Goal: Task Accomplishment & Management: Contribute content

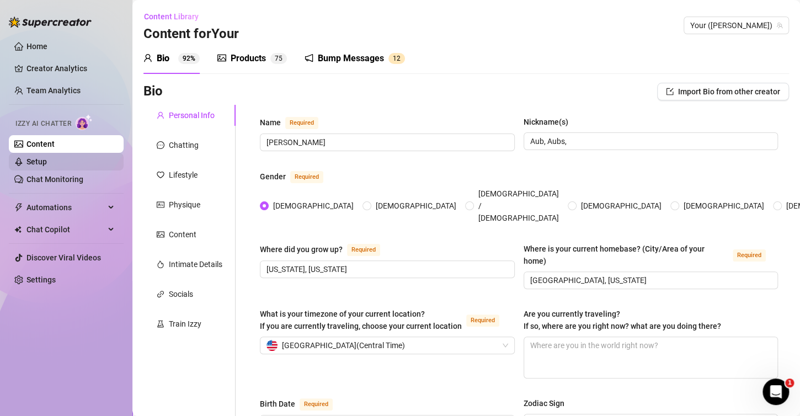
click at [47, 159] on link "Setup" at bounding box center [36, 161] width 20 height 9
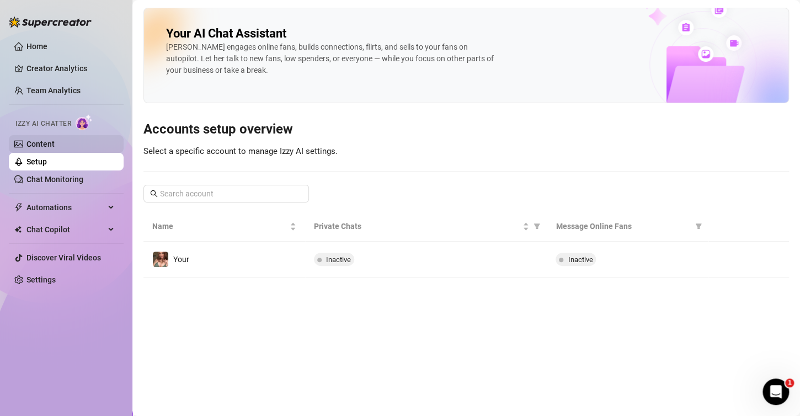
click at [50, 147] on link "Content" at bounding box center [40, 144] width 28 height 9
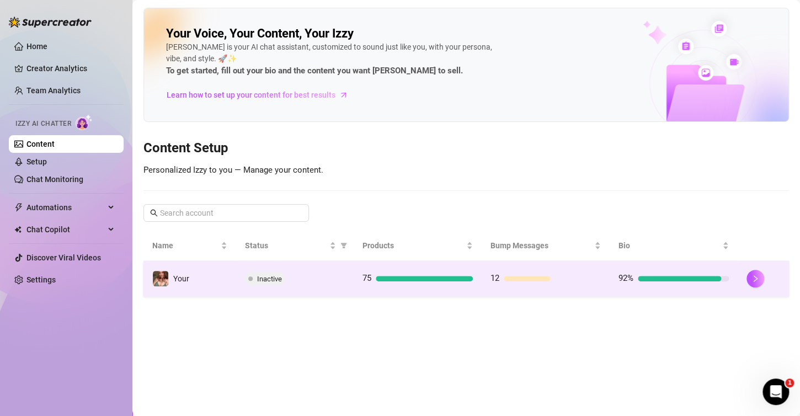
click at [311, 269] on td "Inactive" at bounding box center [294, 279] width 117 height 36
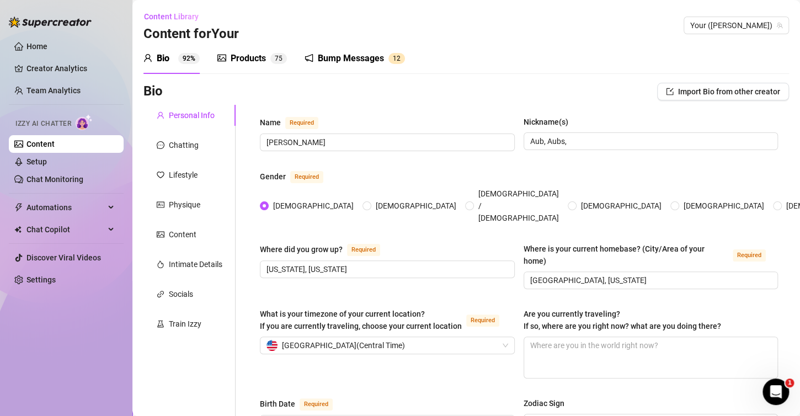
click at [238, 71] on div "Products 7 5" at bounding box center [252, 58] width 70 height 31
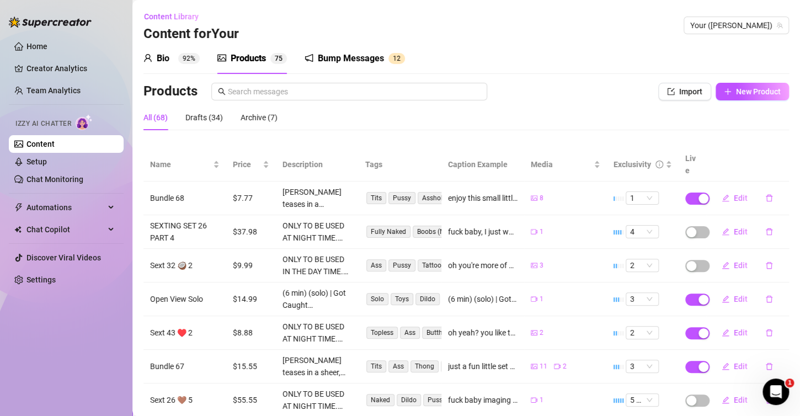
click at [778, 105] on div "All (68) Drafts (34) Archive (7)" at bounding box center [465, 117] width 645 height 25
click at [752, 94] on span "New Product" at bounding box center [758, 91] width 45 height 9
type textarea "Type your message here..."
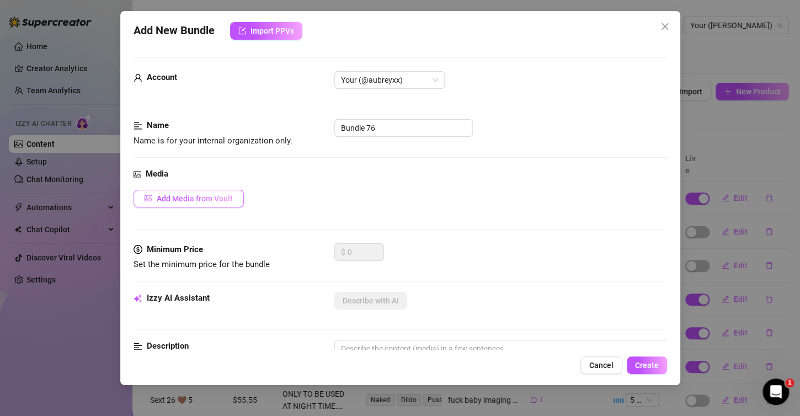
click at [201, 203] on button "Add Media from Vault" at bounding box center [188, 199] width 110 height 18
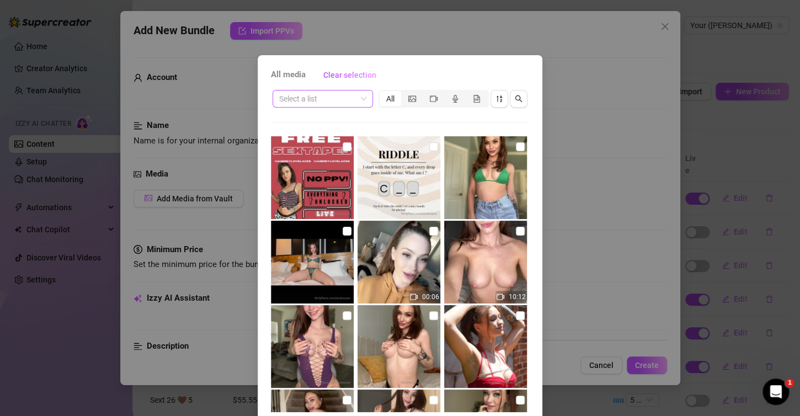
click at [362, 97] on div "Select a list" at bounding box center [322, 99] width 100 height 18
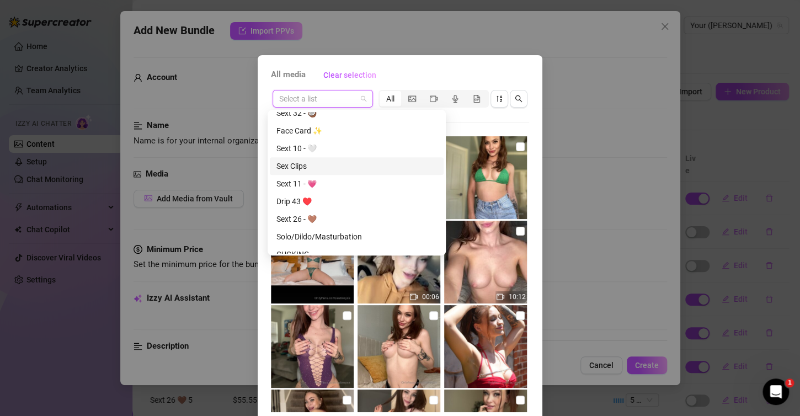
scroll to position [322, 0]
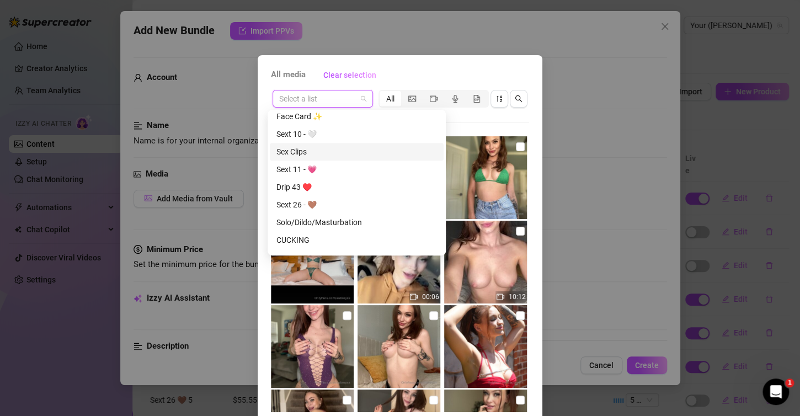
click at [291, 146] on div "Sex Clips" at bounding box center [356, 152] width 161 height 12
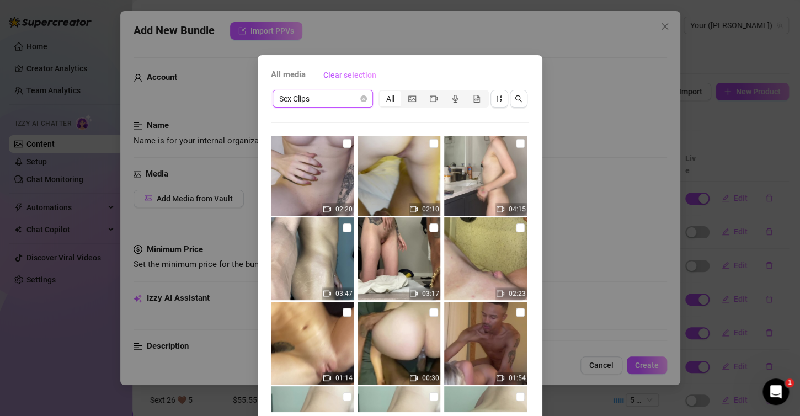
scroll to position [221, 0]
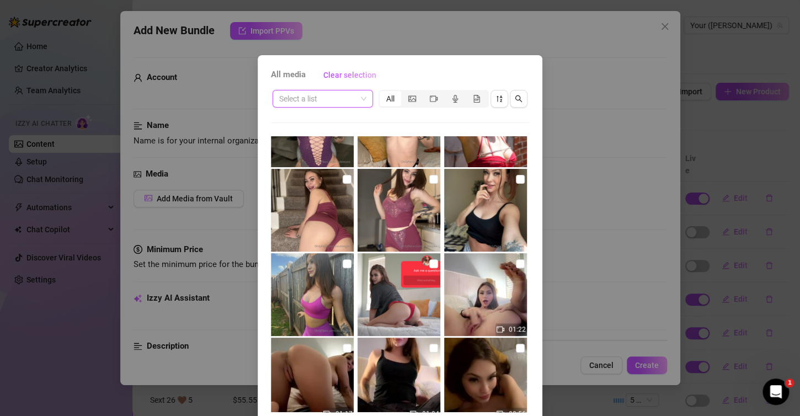
click at [353, 97] on span at bounding box center [322, 98] width 87 height 17
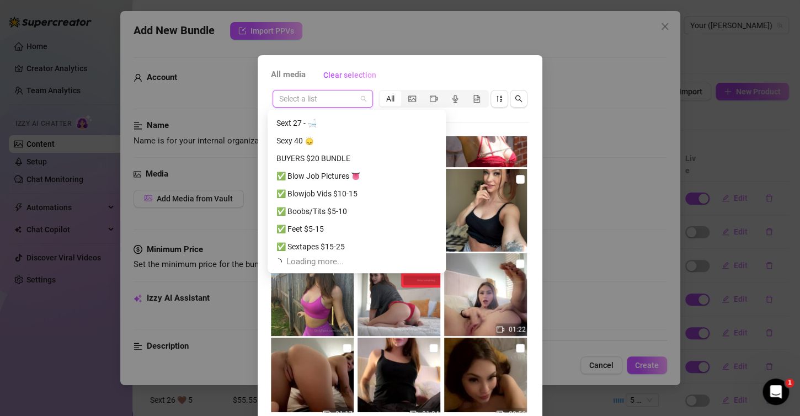
scroll to position [719, 0]
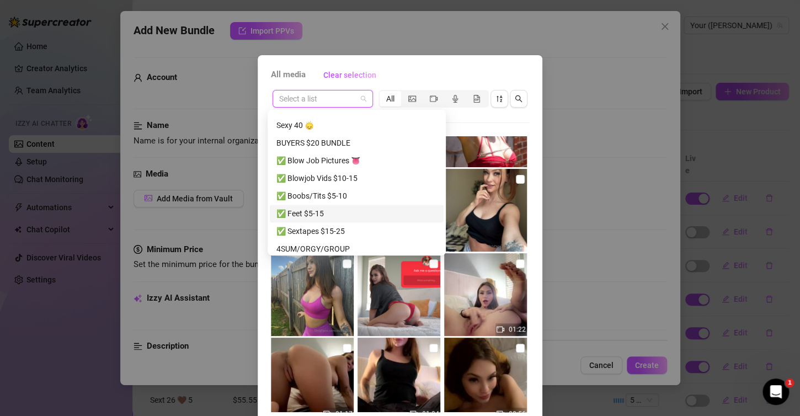
click at [311, 211] on div "✅ Feet $5-15" at bounding box center [356, 213] width 161 height 12
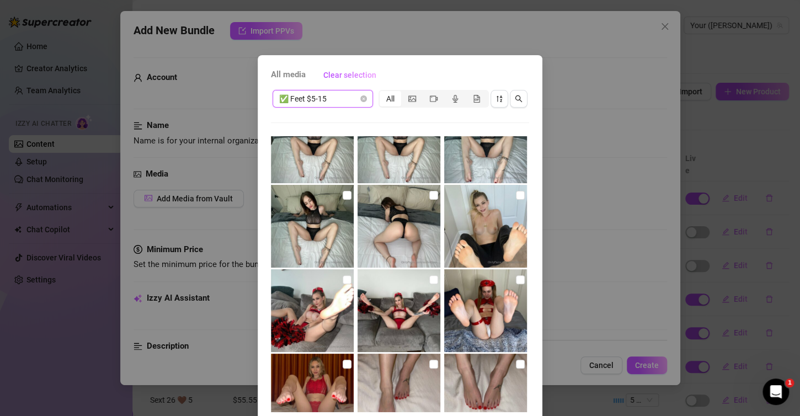
scroll to position [0, 0]
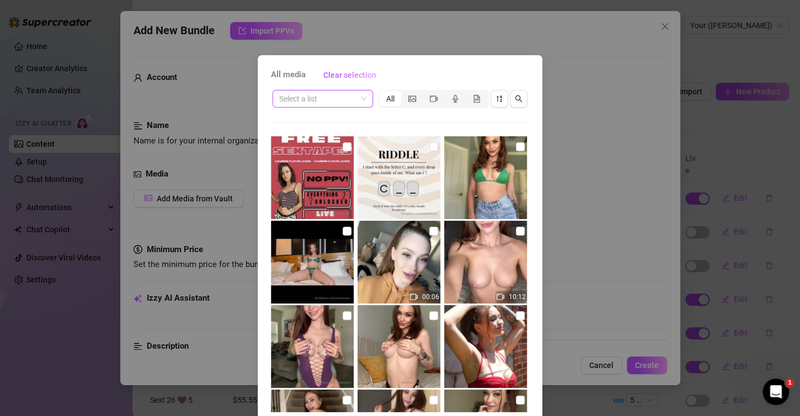
click at [365, 99] on div "Select a list" at bounding box center [322, 99] width 100 height 18
drag, startPoint x: 614, startPoint y: 329, endPoint x: 612, endPoint y: 344, distance: 15.1
click at [613, 332] on div "All media Clear selection Select a list All 00:06 10:12 01:22 01:17 01:04 00:56…" at bounding box center [400, 208] width 800 height 416
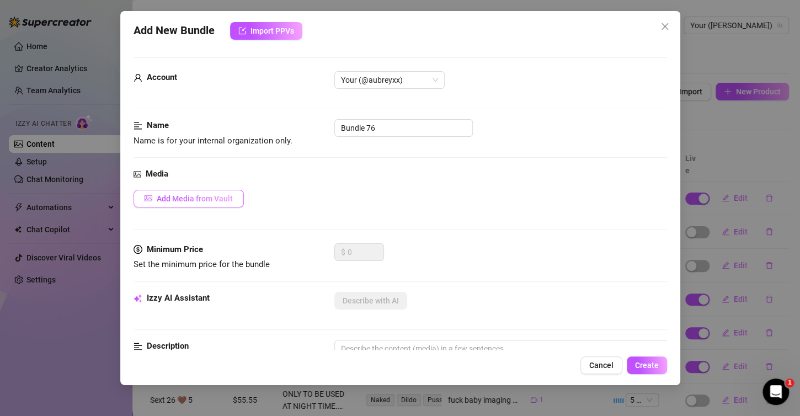
click at [236, 192] on button "Add Media from Vault" at bounding box center [188, 199] width 110 height 18
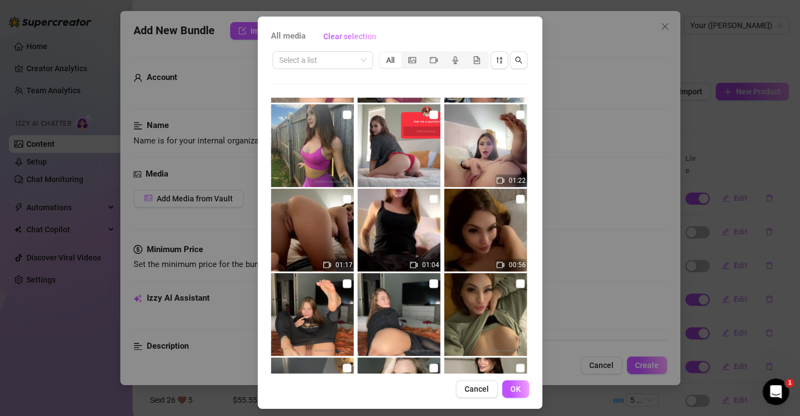
scroll to position [44, 0]
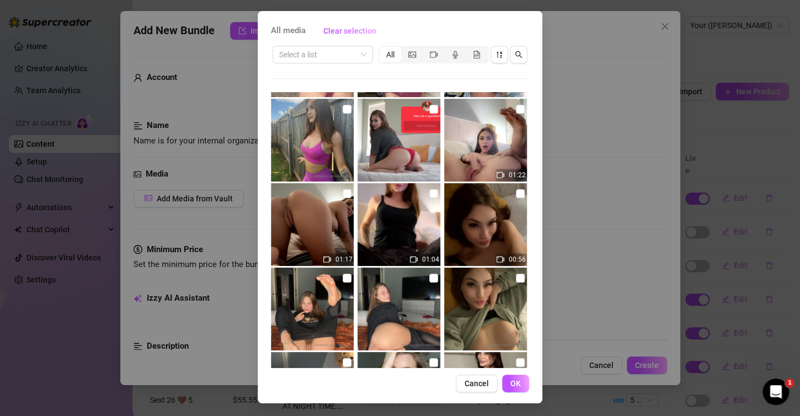
click at [653, 112] on div "All media Clear selection Select a list All 00:06 10:12 01:22 01:17 01:04 00:56…" at bounding box center [400, 208] width 800 height 416
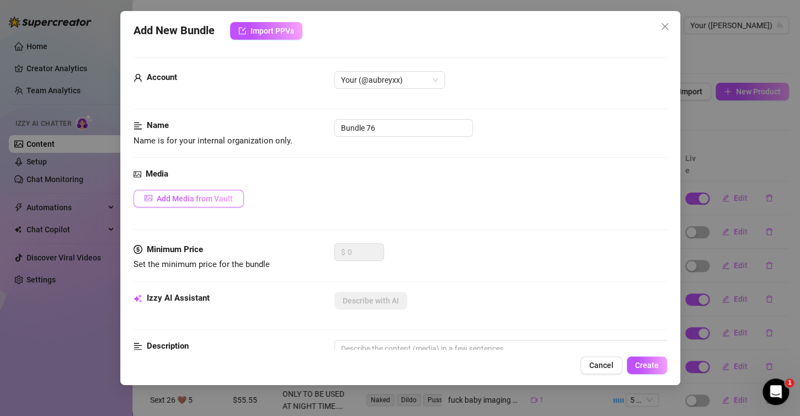
click at [217, 190] on div "Media Add Media from Vault" at bounding box center [399, 206] width 533 height 76
click at [218, 206] on button "Add Media from Vault" at bounding box center [188, 199] width 110 height 18
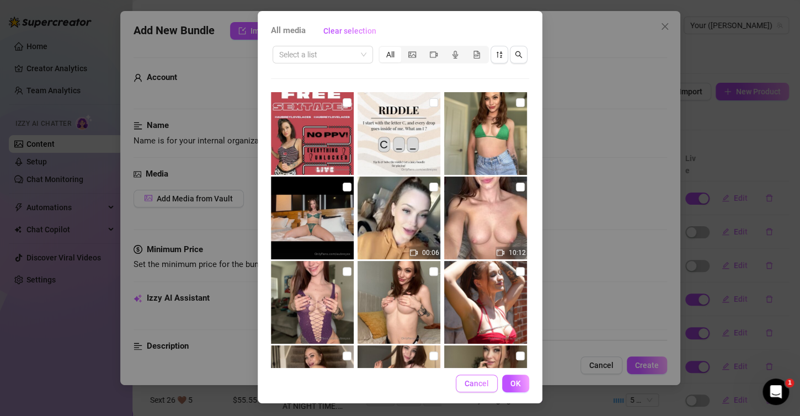
click at [472, 379] on span "Cancel" at bounding box center [476, 383] width 24 height 9
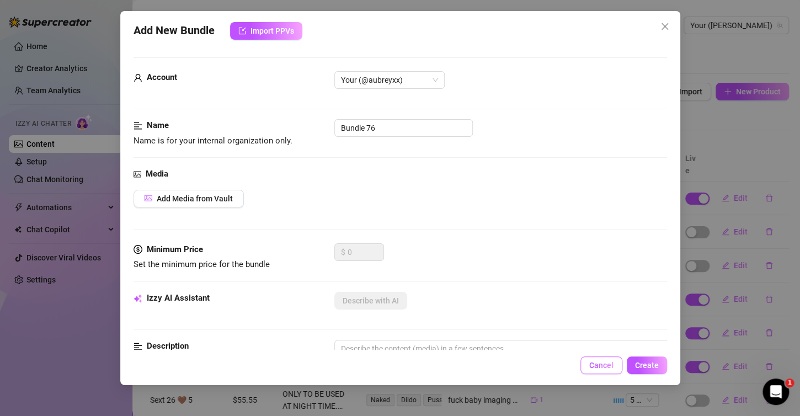
click at [585, 366] on button "Cancel" at bounding box center [601, 365] width 42 height 18
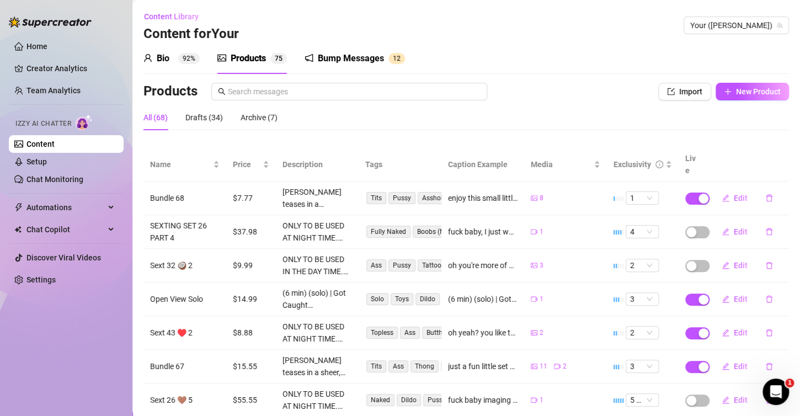
click at [53, 147] on link "Content" at bounding box center [40, 144] width 28 height 9
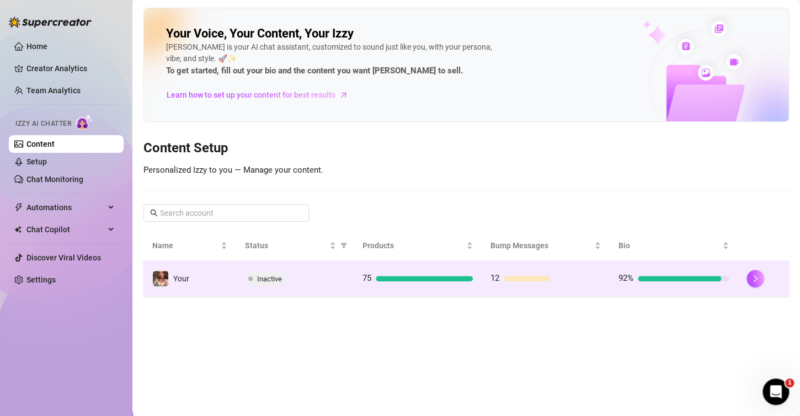
click at [294, 279] on div "Inactive" at bounding box center [295, 278] width 100 height 13
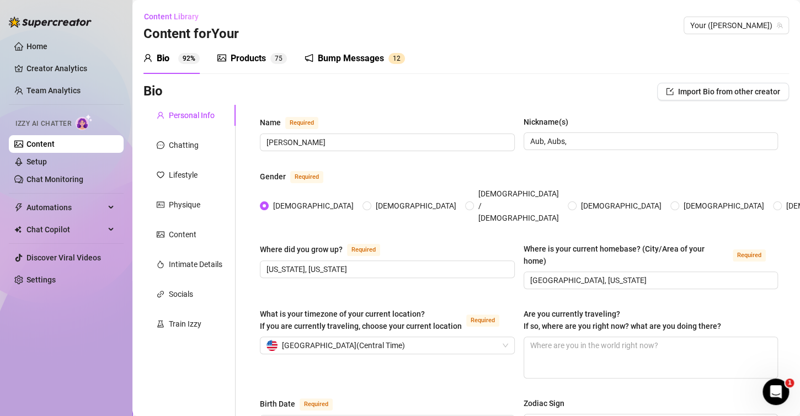
click at [237, 62] on div "Products" at bounding box center [248, 58] width 35 height 13
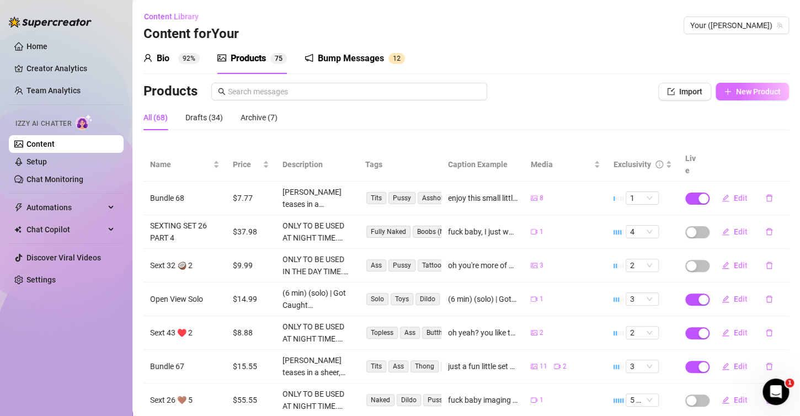
click at [765, 97] on button "New Product" at bounding box center [751, 92] width 73 height 18
type textarea "Type your message here..."
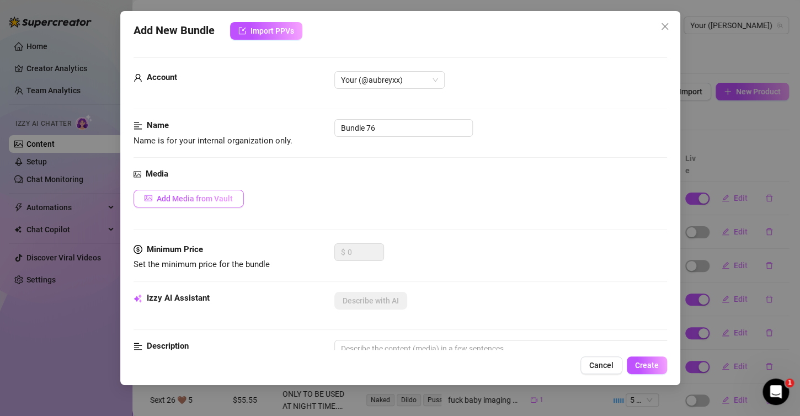
click at [202, 201] on span "Add Media from Vault" at bounding box center [195, 198] width 76 height 9
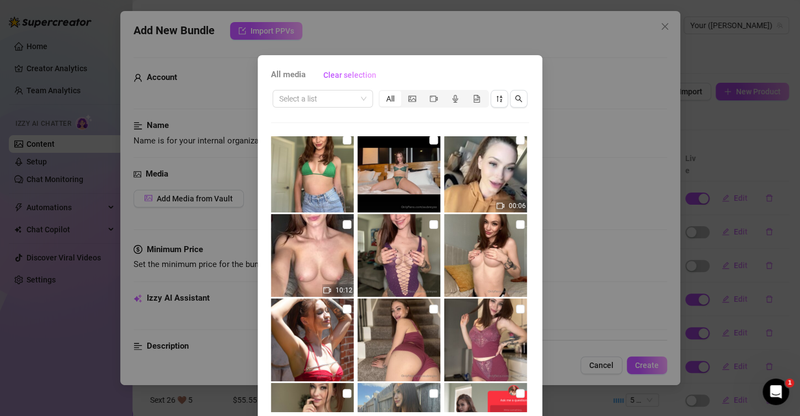
scroll to position [110, 0]
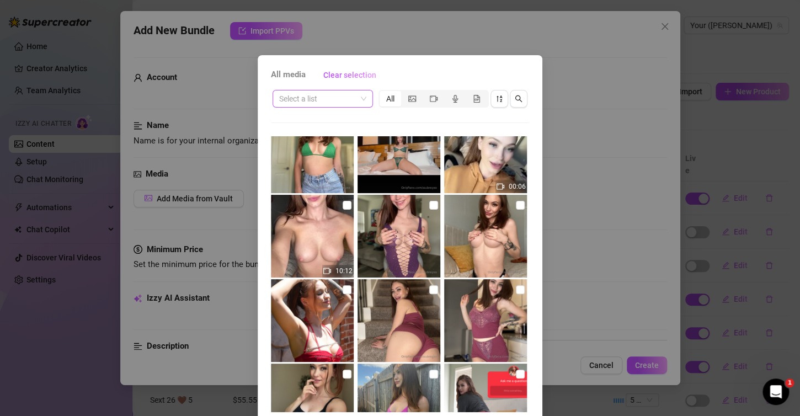
click at [357, 104] on span at bounding box center [322, 98] width 87 height 17
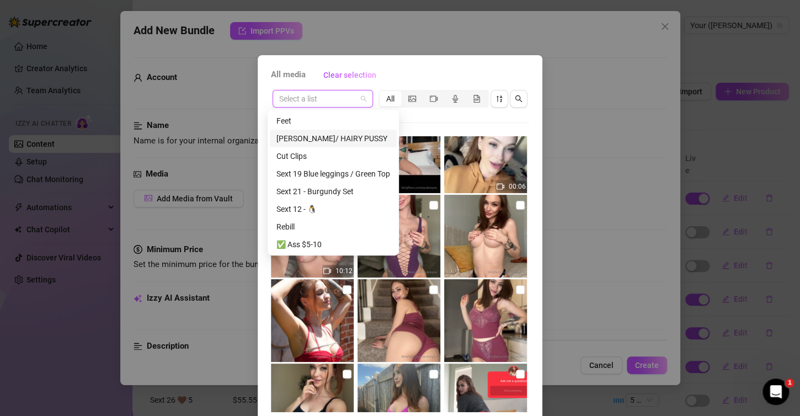
click at [335, 142] on div "[PERSON_NAME]/ HAIRY PUSSY" at bounding box center [333, 138] width 114 height 12
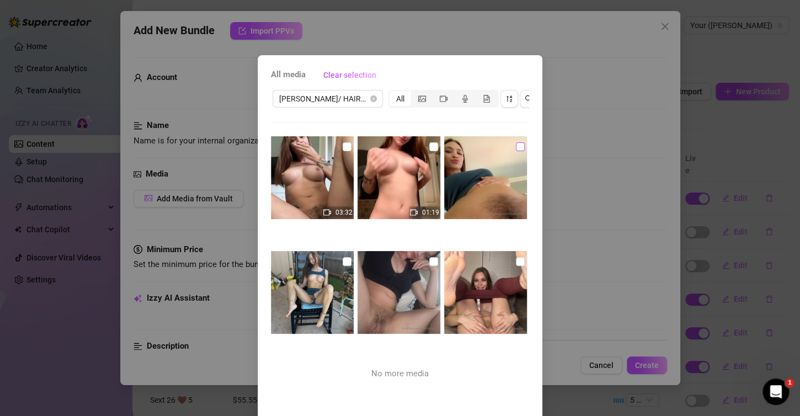
click at [516, 143] on input "checkbox" at bounding box center [520, 146] width 9 height 9
checkbox input "true"
click at [516, 257] on input "checkbox" at bounding box center [520, 261] width 9 height 9
checkbox input "true"
click at [429, 257] on input "checkbox" at bounding box center [433, 261] width 9 height 9
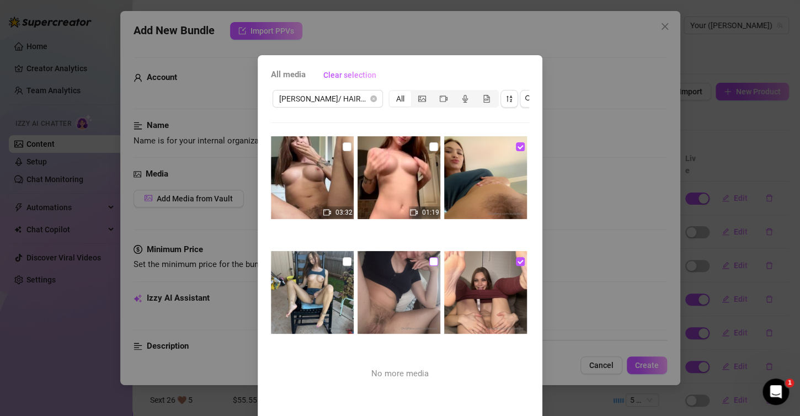
checkbox input "true"
click at [343, 259] on input "checkbox" at bounding box center [347, 261] width 9 height 9
checkbox input "true"
click at [429, 149] on input "checkbox" at bounding box center [433, 146] width 9 height 9
checkbox input "true"
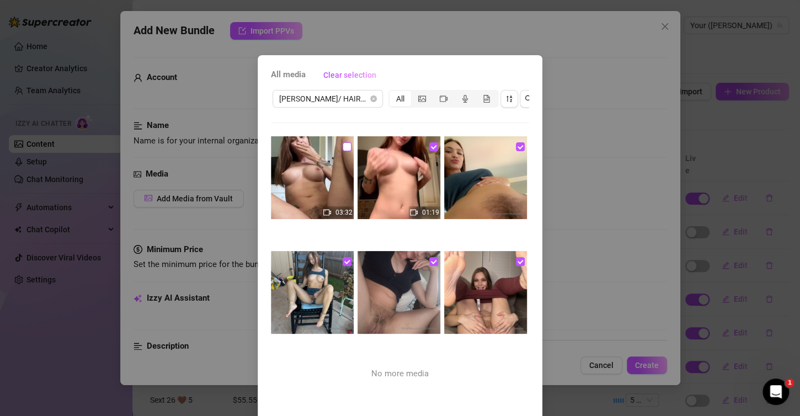
click at [343, 149] on input "checkbox" at bounding box center [347, 146] width 9 height 9
checkbox input "true"
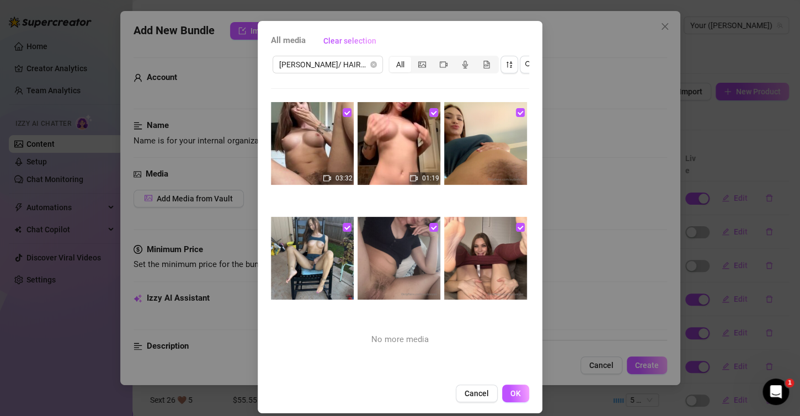
scroll to position [44, 0]
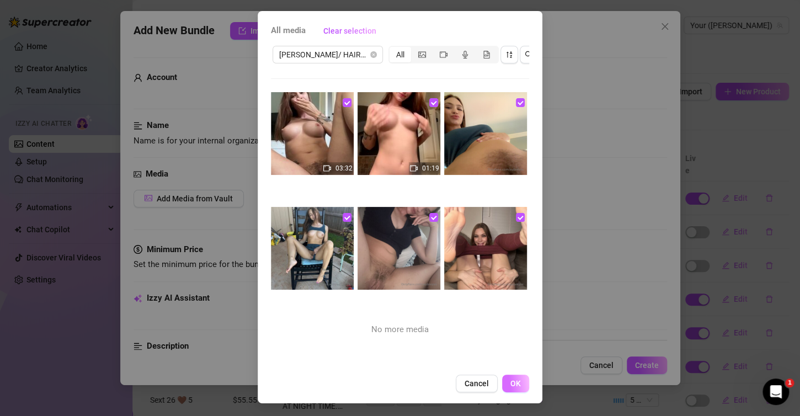
click at [510, 385] on span "OK" at bounding box center [515, 383] width 10 height 9
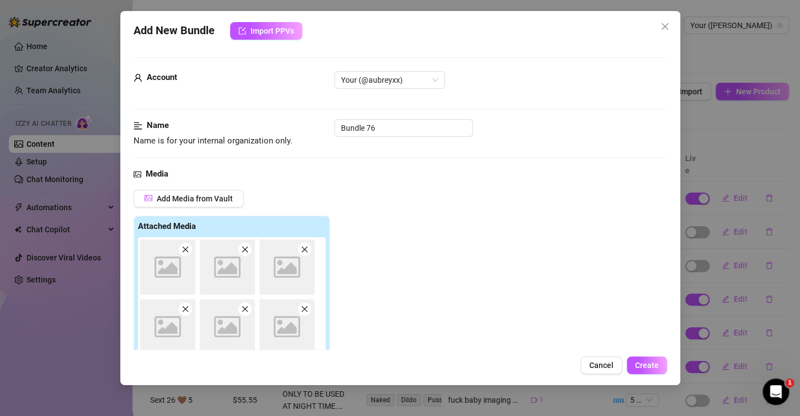
scroll to position [13, 0]
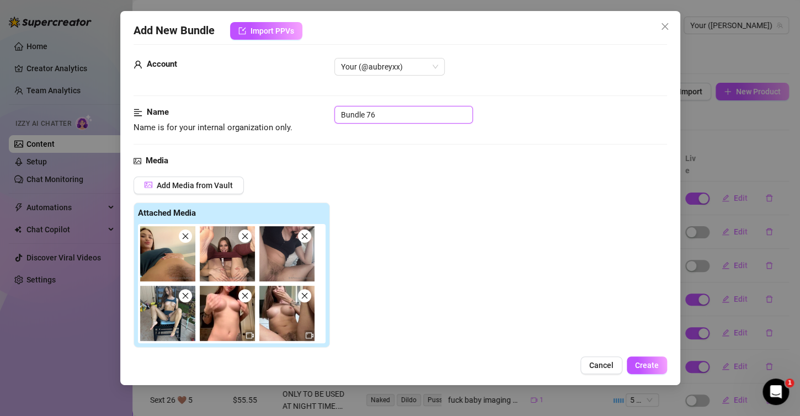
click at [370, 120] on input "Bundle 76" at bounding box center [403, 115] width 138 height 18
type input "H"
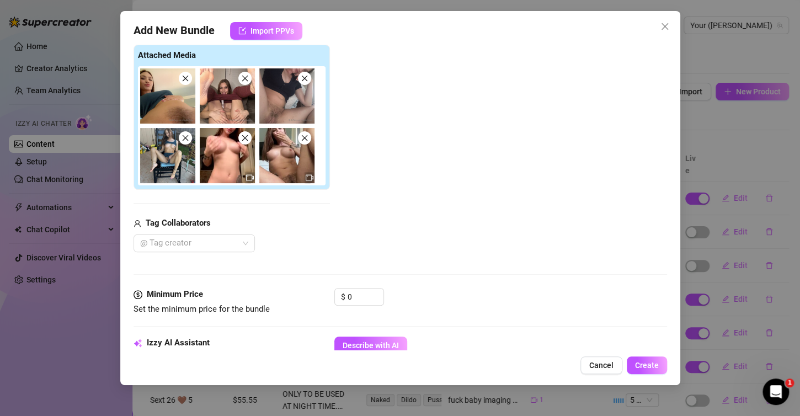
scroll to position [179, 0]
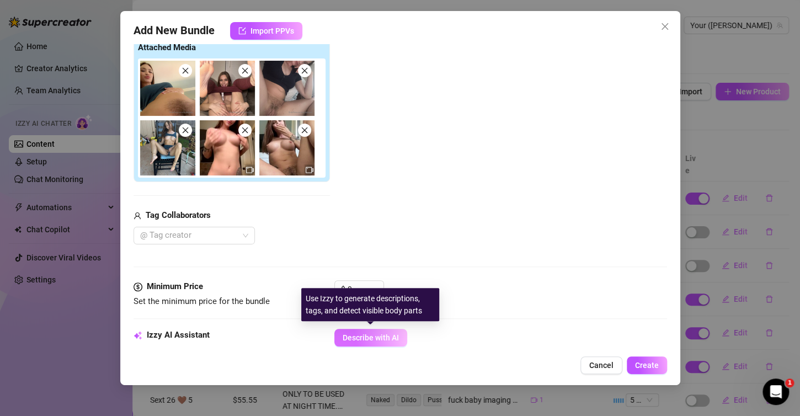
type input "The Outback Bundle"
click at [388, 334] on span "Describe with AI" at bounding box center [371, 337] width 56 height 9
click at [360, 295] on div "Use Izzy to generate descriptions, tags, and detect visible body parts" at bounding box center [376, 304] width 138 height 33
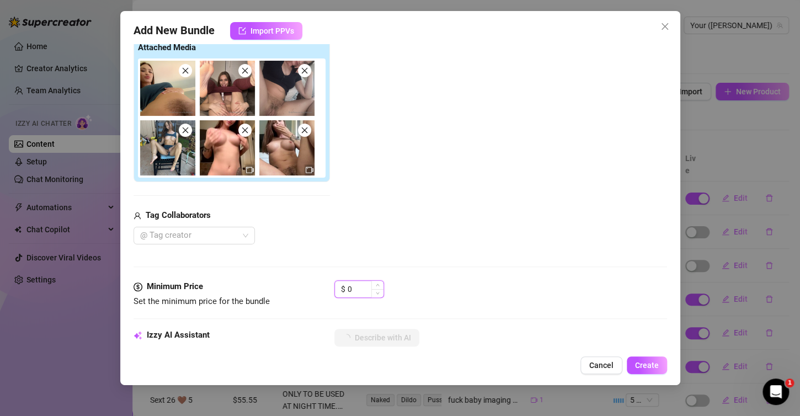
click at [357, 284] on input "0" at bounding box center [366, 289] width 36 height 17
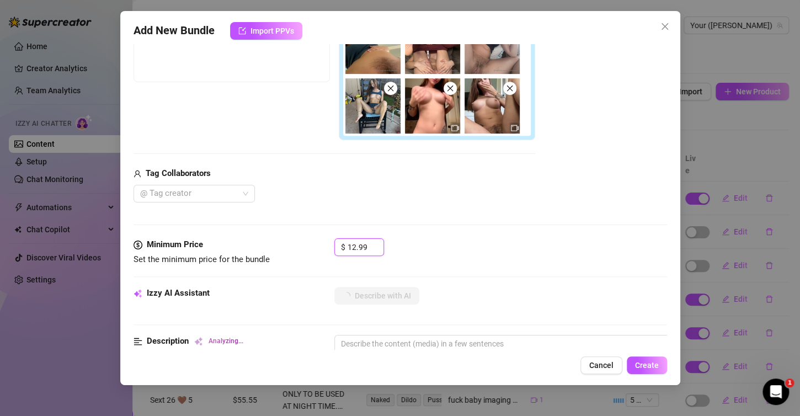
scroll to position [0, 0]
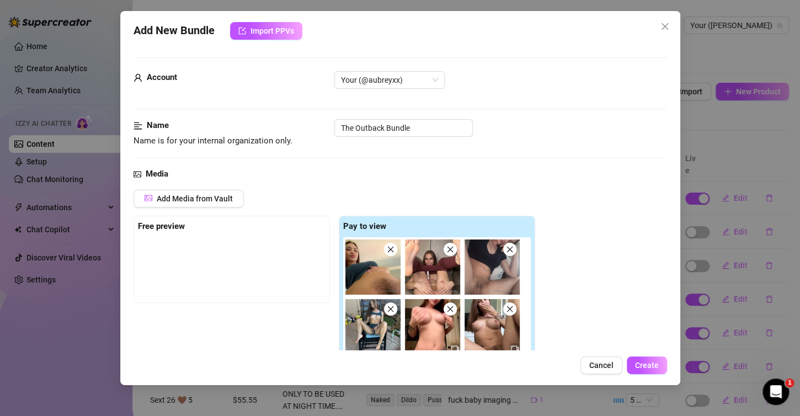
type input "12.99"
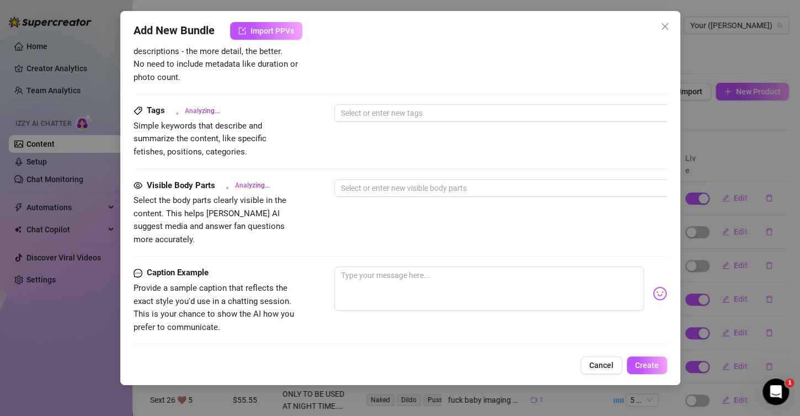
type textarea "[PERSON_NAME]"
type textarea "[PERSON_NAME] teases in"
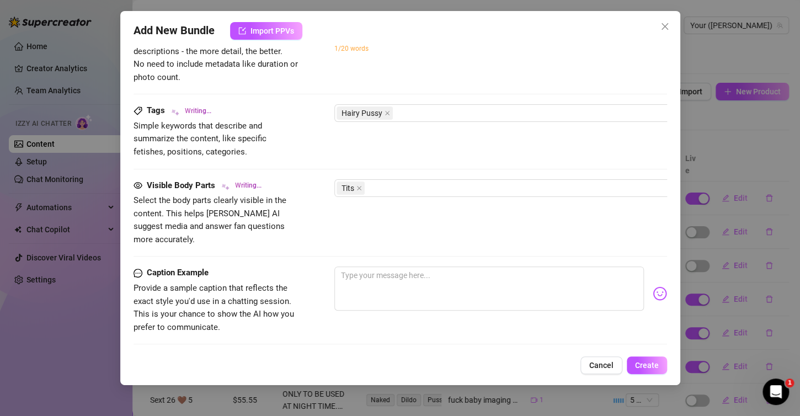
type textarea "[PERSON_NAME] teases in"
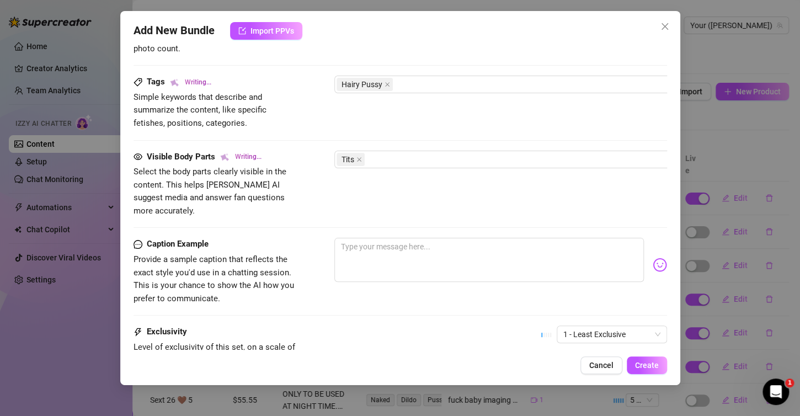
type textarea "[PERSON_NAME] teases in multiple"
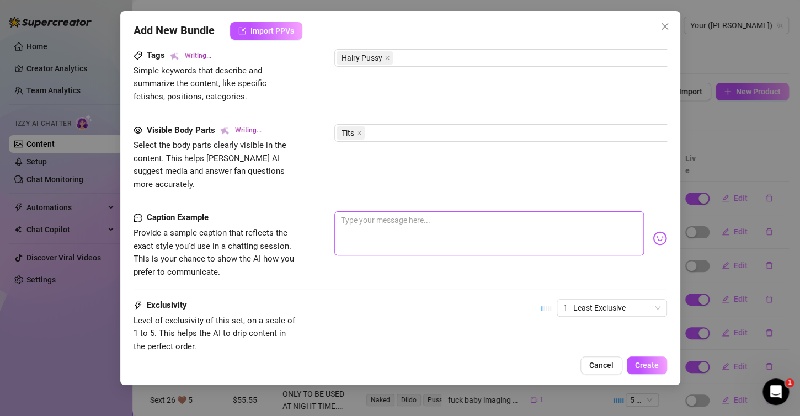
type textarea "[PERSON_NAME] teases in multiple settings,"
type textarea "[PERSON_NAME] teases in multiple settings, showing"
type textarea "[PERSON_NAME] teases in multiple settings, showing off"
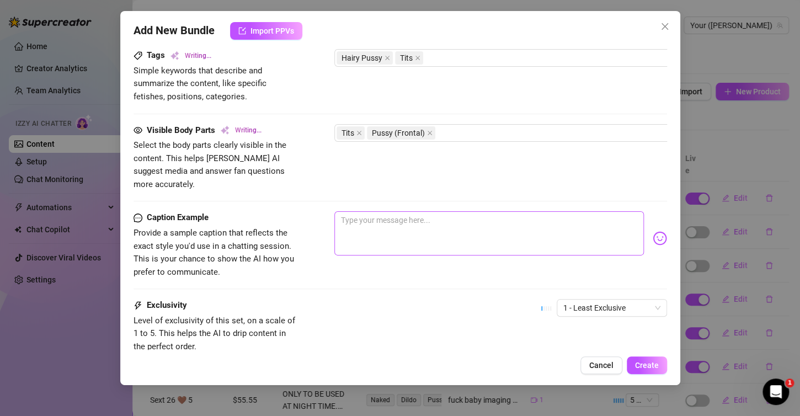
type textarea "[PERSON_NAME] teases in multiple settings, showing off"
type textarea "[PERSON_NAME] teases in multiple settings, showing off her"
type textarea "[PERSON_NAME] teases in multiple settings, showing off her natural"
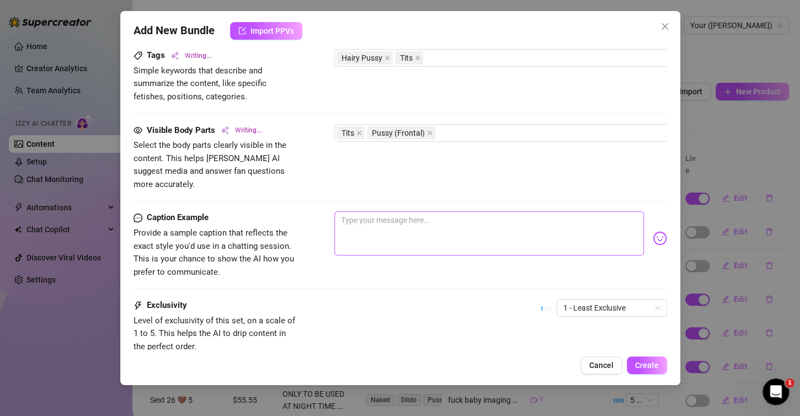
type textarea "[PERSON_NAME] teases in multiple settings, showing off her natural tits"
type textarea "[PERSON_NAME] teases in multiple settings, showing off her natural tits and"
type textarea "[PERSON_NAME] teases in multiple settings, showing off her natural tits and hai…"
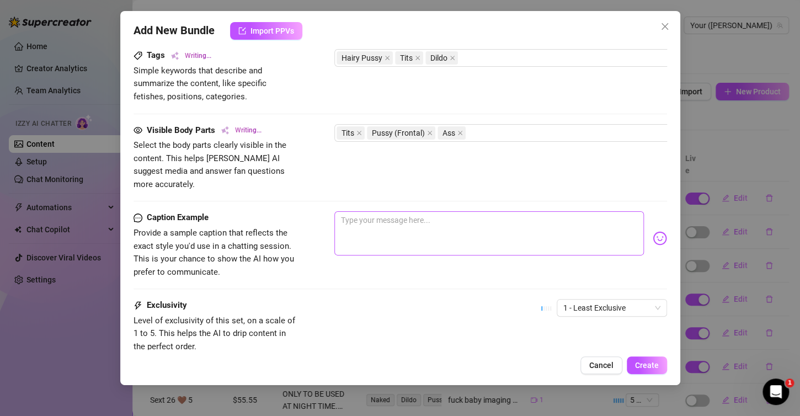
type textarea "[PERSON_NAME] teases in multiple settings, showing off her natural tits and hai…"
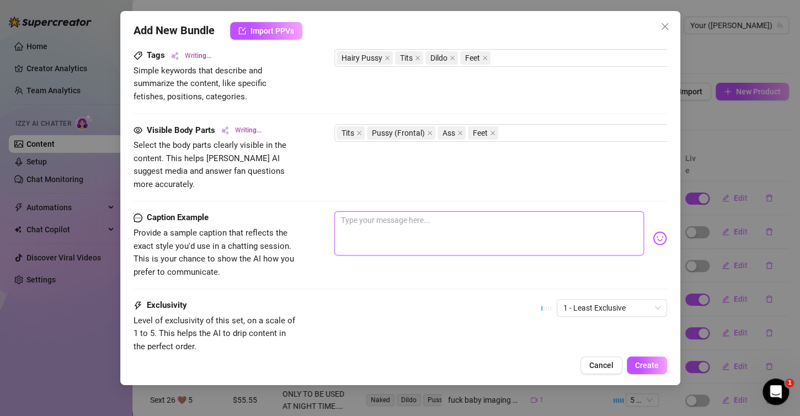
click at [386, 214] on textarea at bounding box center [488, 233] width 309 height 44
type textarea "[PERSON_NAME] teases in multiple settings, showing off her natural tits and hai…"
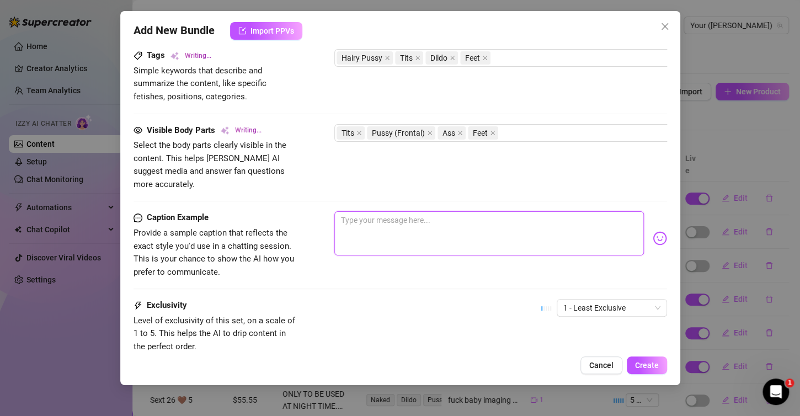
type textarea "[PERSON_NAME] teases in multiple settings, showing off her natural tits and hai…"
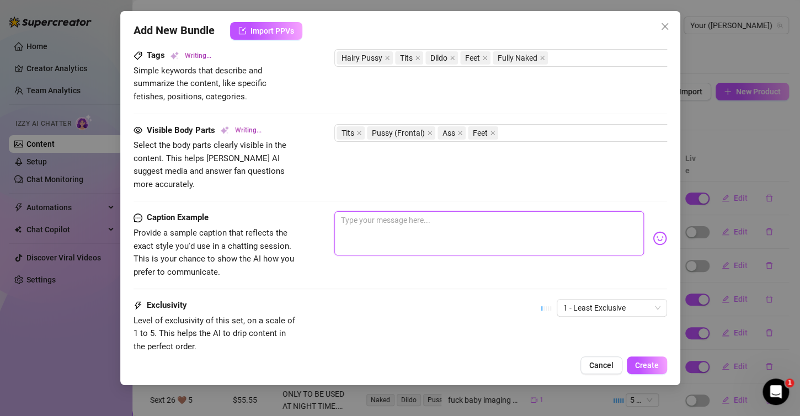
type textarea "[PERSON_NAME] teases in multiple settings, showing off her natural tits and hai…"
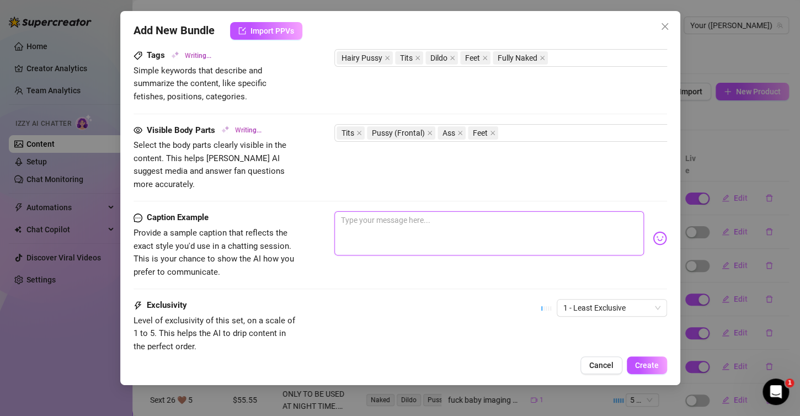
type textarea "[PERSON_NAME] teases in multiple settings, showing off her natural tits and hai…"
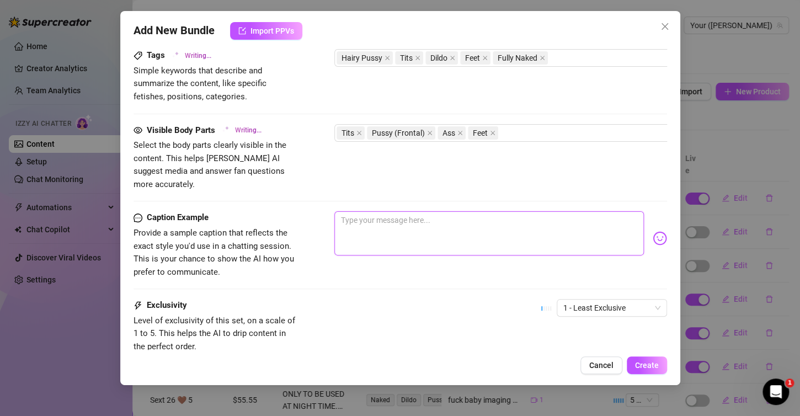
type textarea "[PERSON_NAME] teases in multiple settings, showing off her natural tits and hai…"
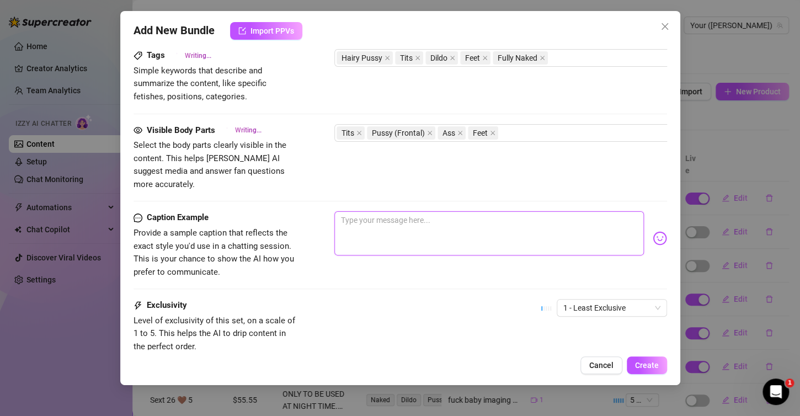
type textarea "a"
type textarea "[PERSON_NAME] teases in multiple settings, showing off her natural tits and hai…"
type textarea "a"
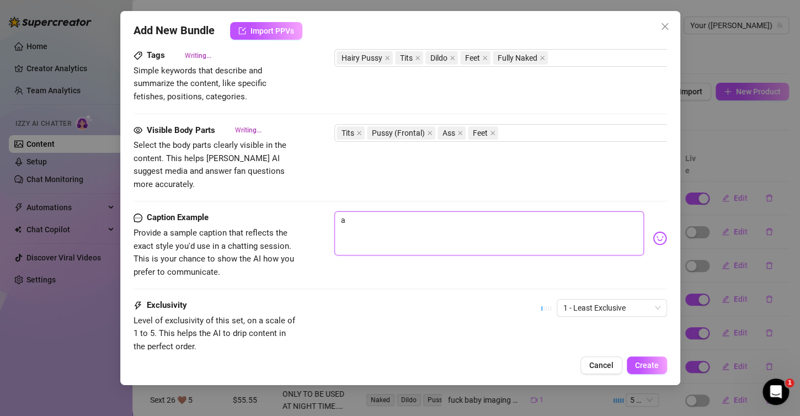
type textarea "a"
type textarea "[PERSON_NAME] teases in multiple settings, showing off her natural tits and hai…"
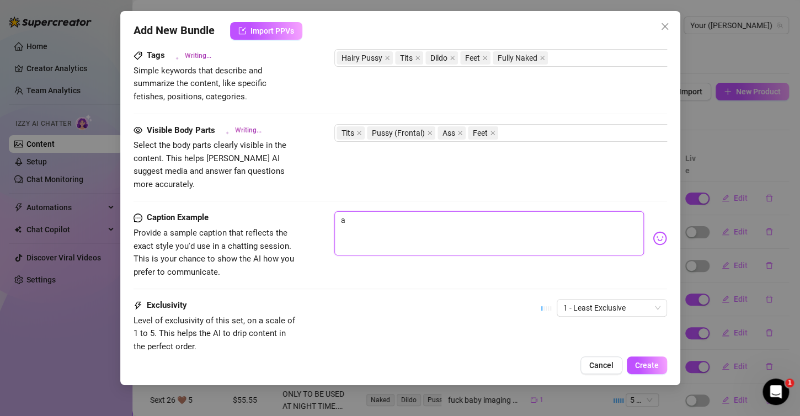
type textarea "a l"
type textarea "[PERSON_NAME] teases in multiple settings, showing off her natural tits and hai…"
type textarea "a li"
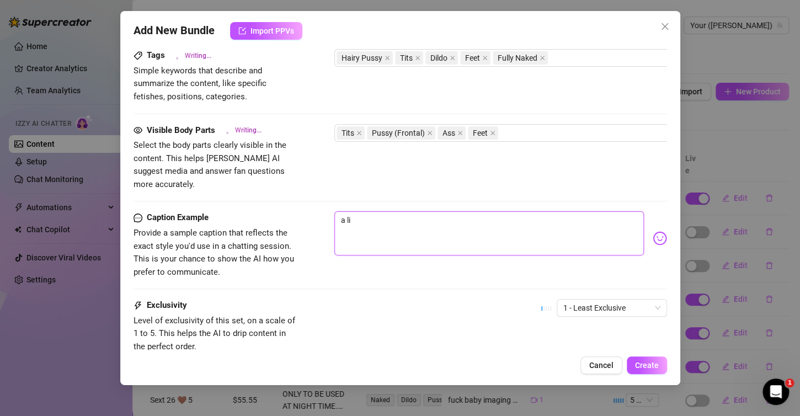
type textarea "[PERSON_NAME] teases in multiple settings, showing off her natural tits and hai…"
type textarea "a lit"
type textarea "[PERSON_NAME] teases in multiple settings, showing off her natural tits and hai…"
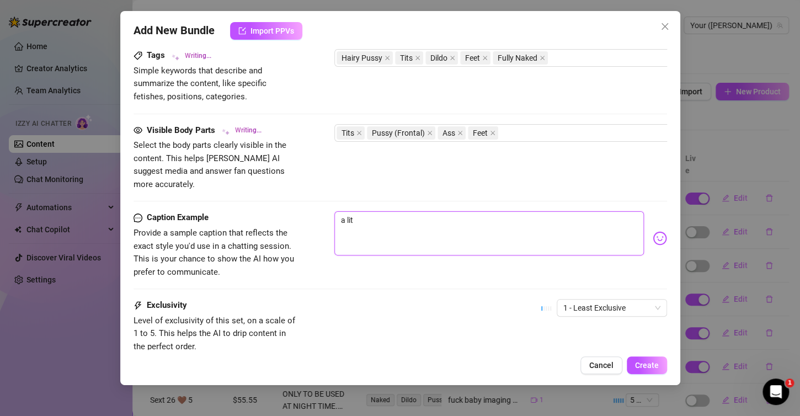
type textarea "[PERSON_NAME] teases in multiple settings, showing off her natural tits and hai…"
type textarea "a litt"
type textarea "[PERSON_NAME] teases in multiple settings, showing off her natural tits and hai…"
type textarea "a littl"
type textarea "[PERSON_NAME] teases in multiple settings, showing off her natural tits and hai…"
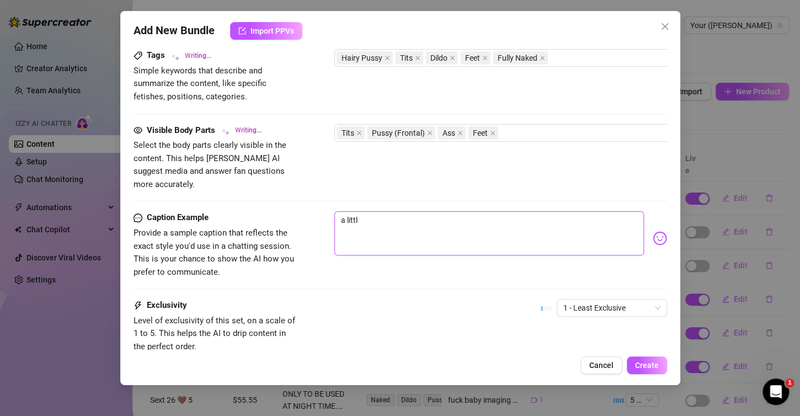
type textarea "[PERSON_NAME] teases in multiple settings, showing off her natural tits and hai…"
type textarea "a little"
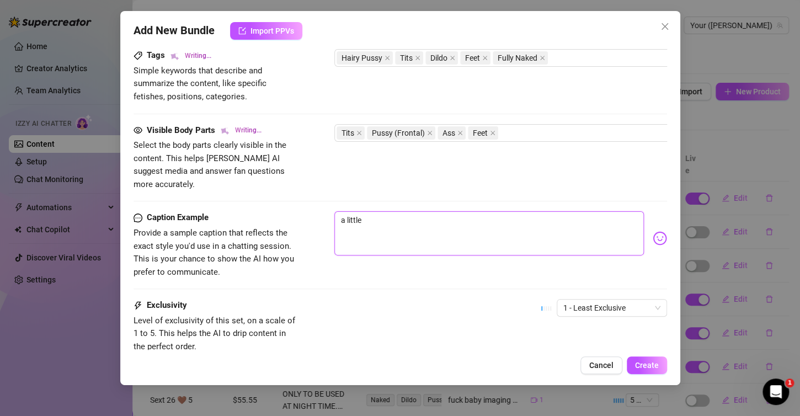
type textarea "a little"
type textarea "[PERSON_NAME] teases in multiple settings, showing off her natural tits and hai…"
type textarea "a little b"
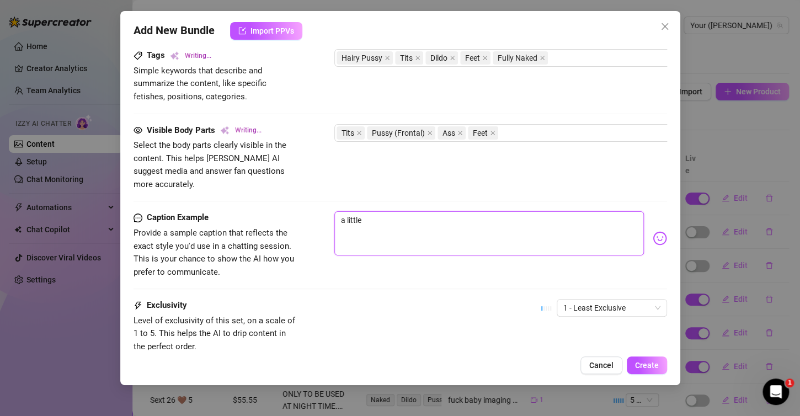
type textarea "a little b"
type textarea "[PERSON_NAME] teases in multiple settings, showing off her natural tits and hai…"
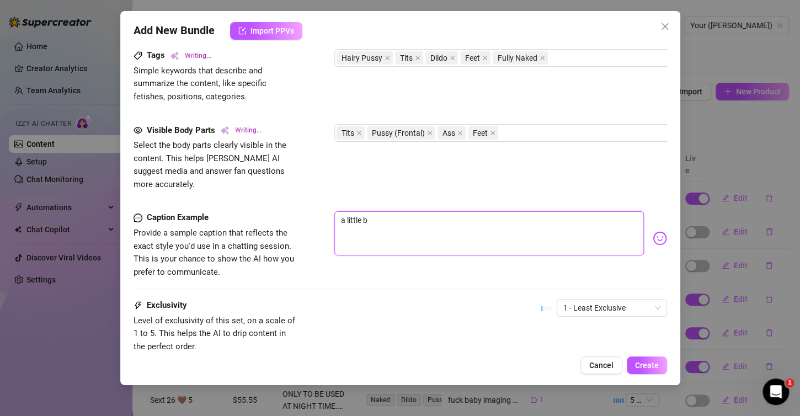
type textarea "a little bi"
type textarea "[PERSON_NAME] teases in multiple settings, showing off her natural tits and hai…"
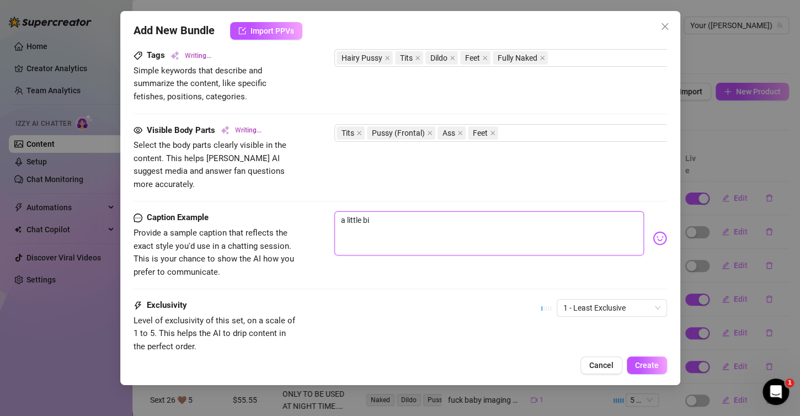
type textarea "a little bir"
type textarea "[PERSON_NAME] teases in multiple settings, showing off her natural tits and hai…"
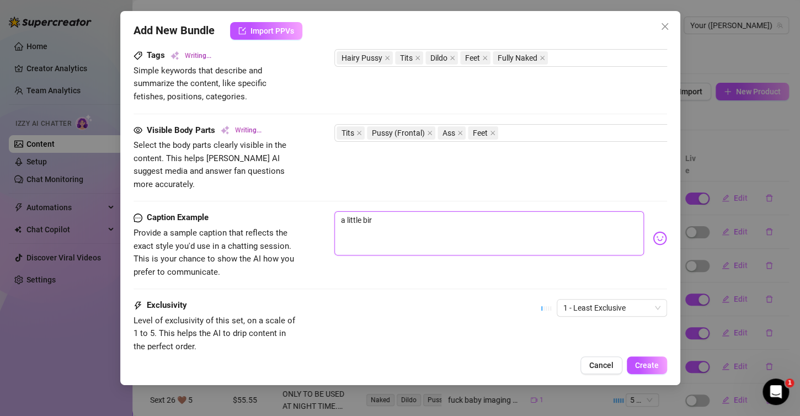
type textarea "a little bird"
type textarea "a little [PERSON_NAME]"
type textarea "[PERSON_NAME] teases in multiple settings, showing off her natural tits and hai…"
type textarea "a little birdie"
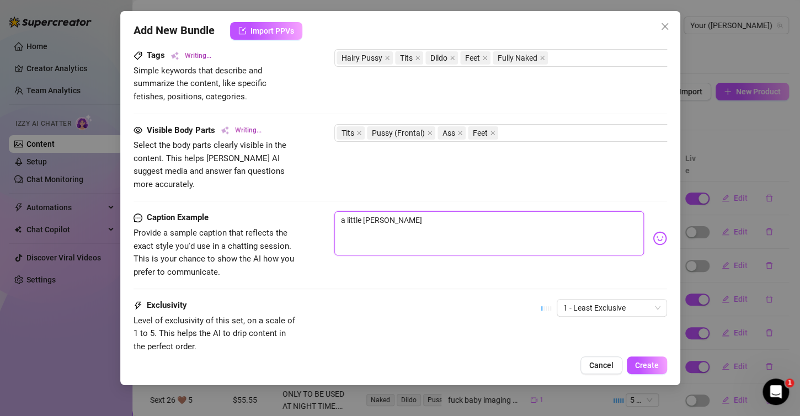
type textarea "[PERSON_NAME] teases in multiple settings, showing off her natural tits and hai…"
type textarea "a little birdie"
type textarea "[PERSON_NAME] teases in multiple settings, showing off her natural tits and hai…"
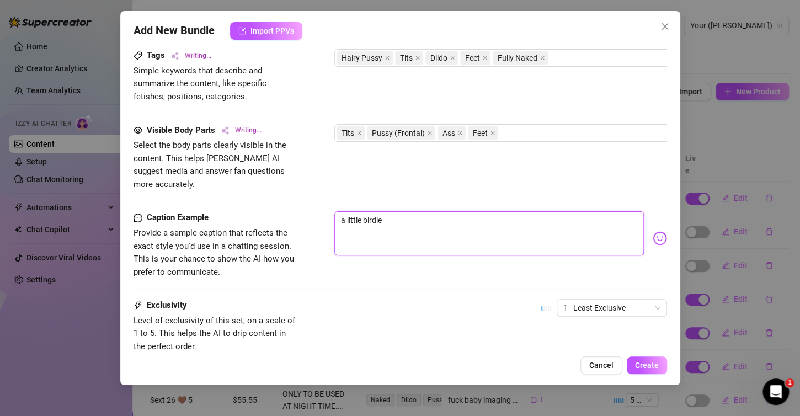
type textarea "[PERSON_NAME] teases in multiple settings, showing off her natural tits and hai…"
type textarea "a little birdie"
type textarea "[PERSON_NAME] teases in multiple settings, showing off her natural tits and hai…"
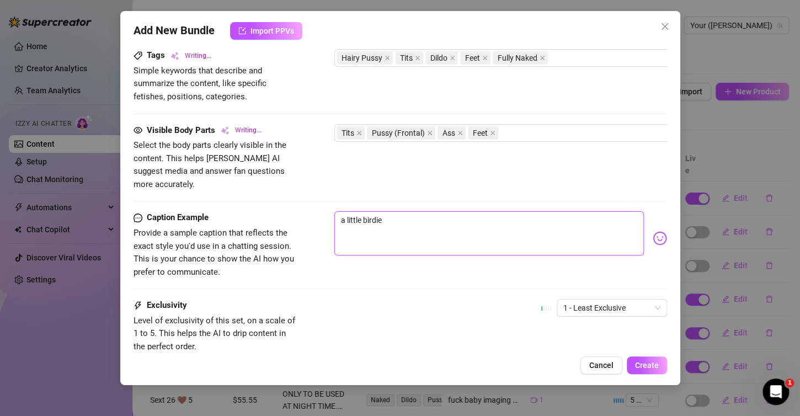
type textarea "[PERSON_NAME] teases in multiple settings, showing off her natural tits and hai…"
type textarea "a little birdie t"
type textarea "a little birdie to"
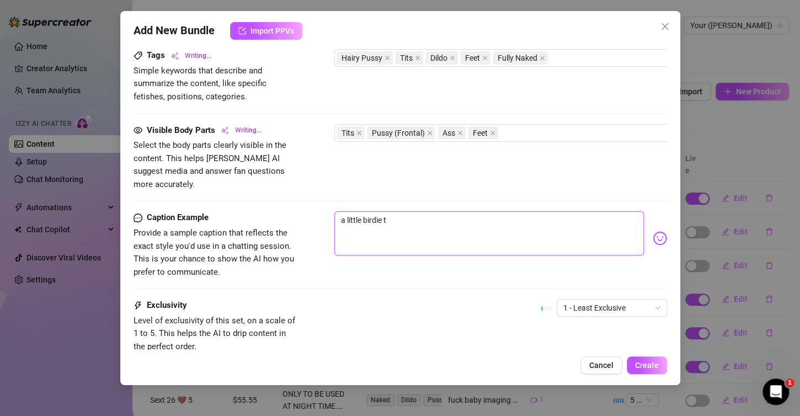
type textarea "a little birdie to"
type textarea "[PERSON_NAME] teases in multiple settings, showing off her natural tits and hai…"
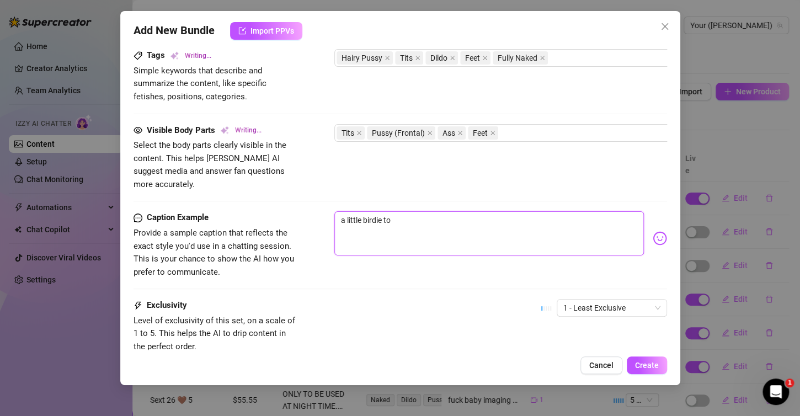
type textarea "a little birdie tol"
type textarea "[PERSON_NAME] teases in multiple settings, showing off her natural tits and hai…"
type textarea "a little birdie told"
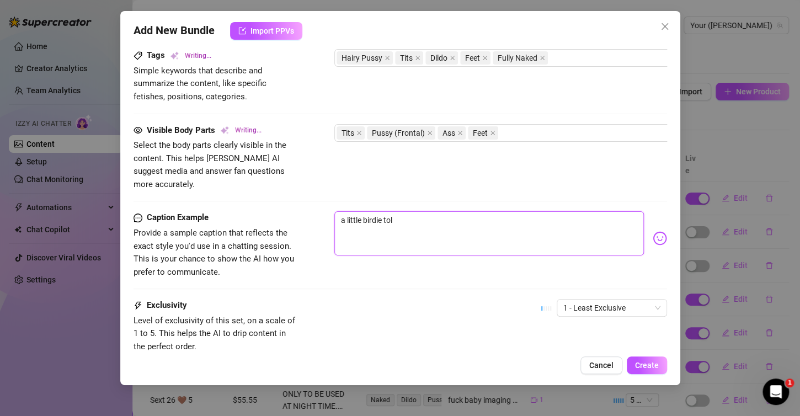
type textarea "a little birdie told"
type textarea "[PERSON_NAME] teases in multiple settings, showing off her natural tits and hai…"
type textarea "a little birdie told"
type textarea "[PERSON_NAME] teases in multiple settings, showing off her natural tits and hai…"
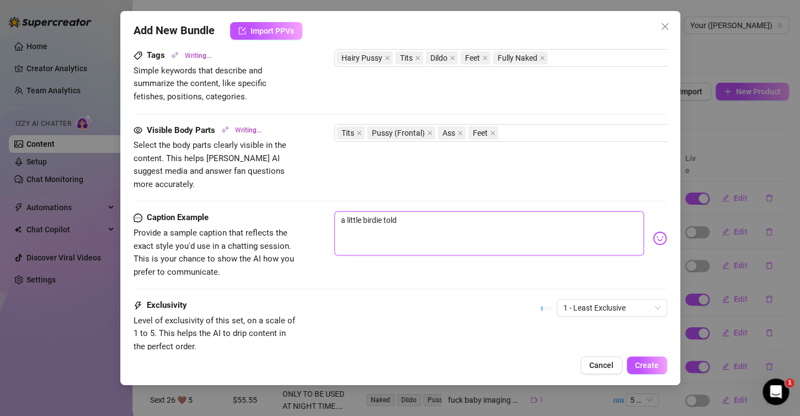
type textarea "[PERSON_NAME] teases in multiple settings, showing off her natural tits and hai…"
type textarea "a little birdie told m"
type textarea "a little birdie told me"
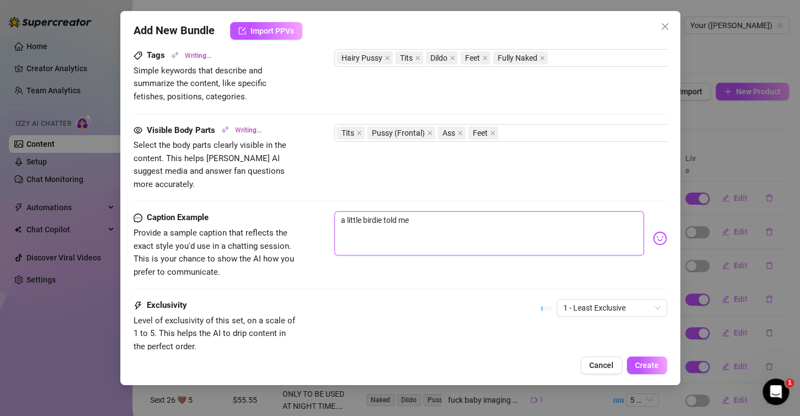
type textarea "[PERSON_NAME] teases in multiple settings, showing off her natural tits and hai…"
type textarea "a little birdie told me"
type textarea "[PERSON_NAME] teases in multiple settings, showing off her natural tits and hai…"
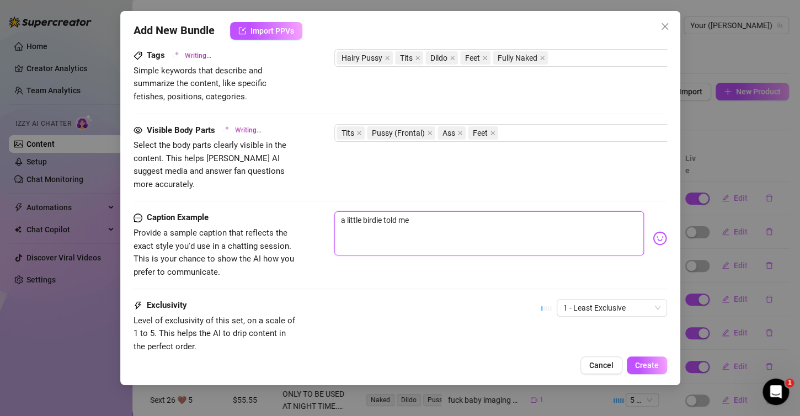
type textarea "[PERSON_NAME] teases in multiple settings, showing off her natural tits and hai…"
type textarea "a little birdie told me t"
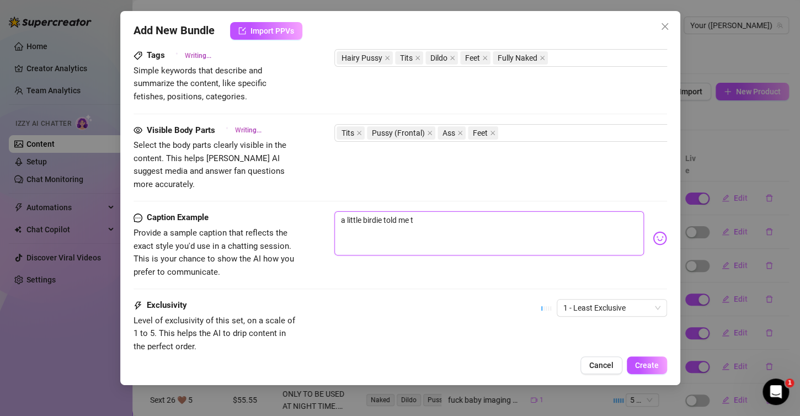
type textarea "[PERSON_NAME] teases in multiple settings, showing off her natural tits and hai…"
type textarea "a little birdie told me th"
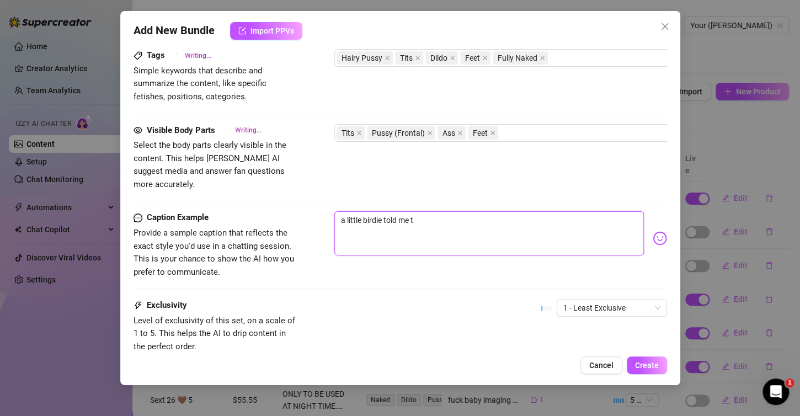
type textarea "a little birdie told me th"
type textarea "[PERSON_NAME] teases in multiple settings, showing off her natural tits and hai…"
type textarea "a little birdie told me tha"
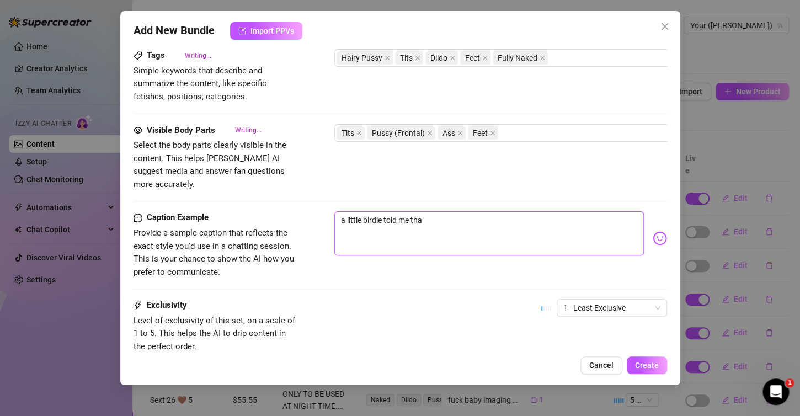
type textarea "[PERSON_NAME] teases in multiple settings, showing off her natural tits and hai…"
type textarea "a little birdie told me that"
type textarea "[PERSON_NAME] teases in multiple settings, showing off her natural tits and hai…"
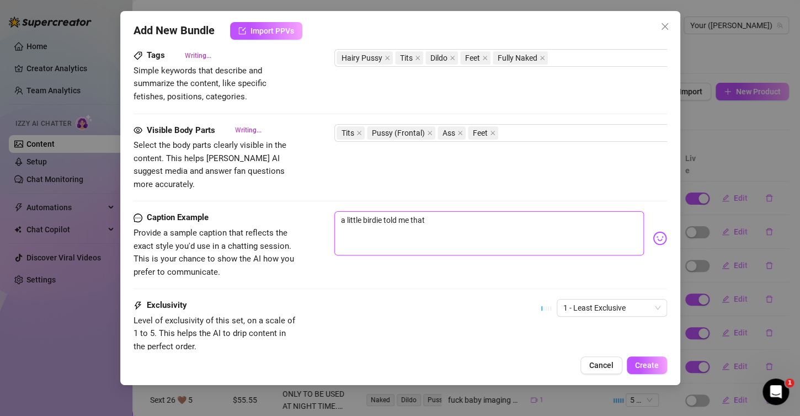
type textarea "a little birdie told me that"
type textarea "[PERSON_NAME] teases in multiple settings, showing off her natural tits and hai…"
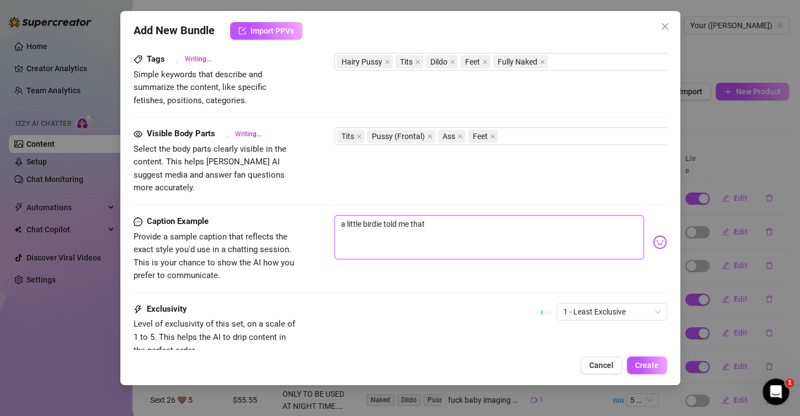
type textarea "[PERSON_NAME] teases in multiple settings, showing off her natural tits and hai…"
type textarea "a little birdie told me that y"
type textarea "[PERSON_NAME] teases in multiple settings, showing off her natural tits and hai…"
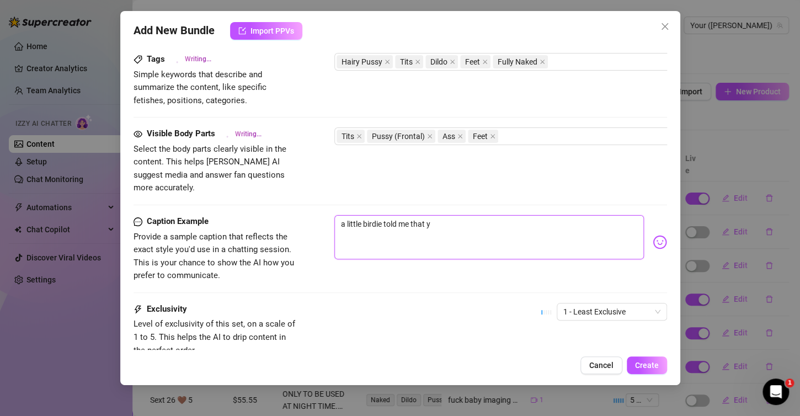
type textarea "[PERSON_NAME] teases in multiple settings, showing off her natural tits and hai…"
type textarea "a little birdie told me that yo"
type textarea "[PERSON_NAME] teases in multiple settings, showing off her natural tits and hai…"
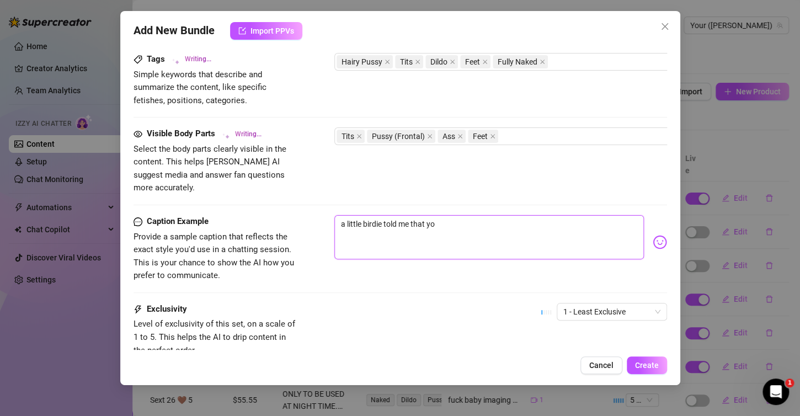
type textarea "a little birdie told me that you"
type textarea "[PERSON_NAME] teases in multiple settings, showing off her natural tits and hai…"
type textarea "a little birdie told me that you"
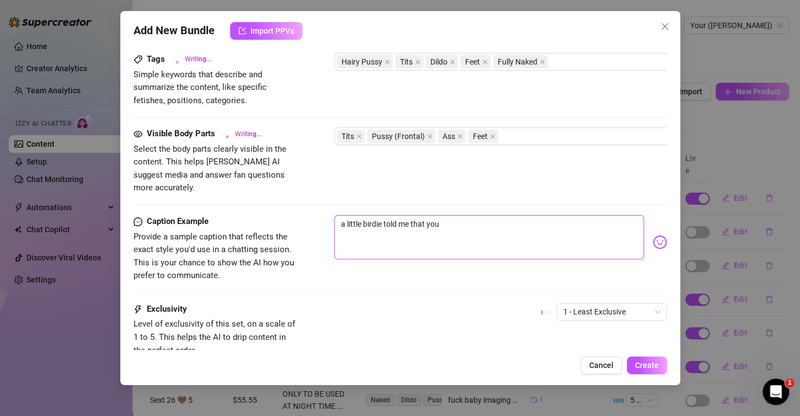
type textarea "a little birdie told me that you"
type textarea "[PERSON_NAME] teases in multiple settings, showing off her natural tits and hai…"
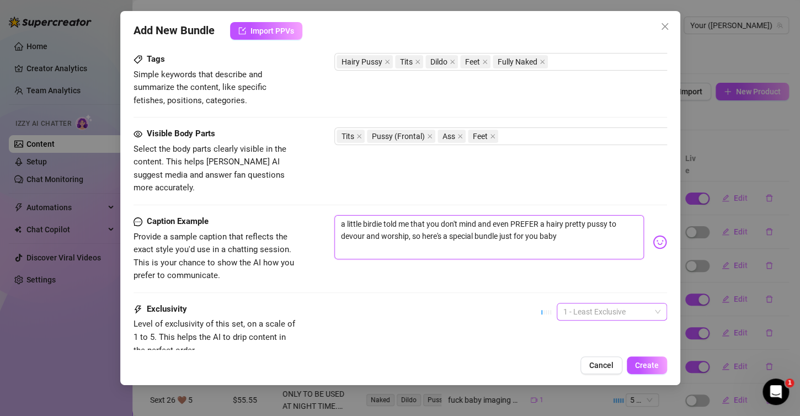
click at [638, 304] on span "1 - Least Exclusive" at bounding box center [611, 311] width 97 height 17
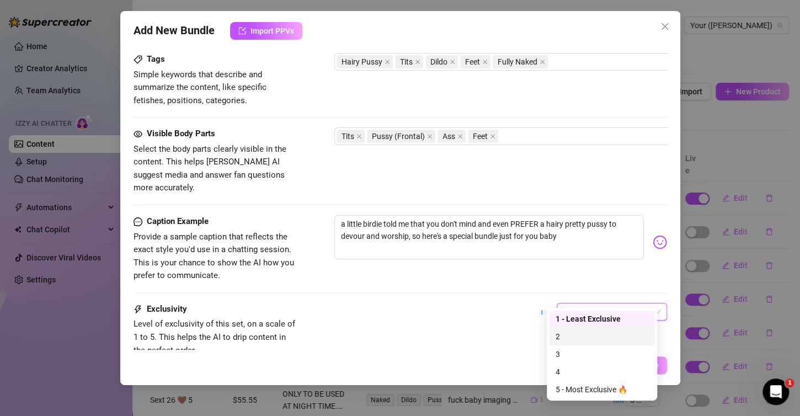
click at [593, 339] on div "2" at bounding box center [601, 336] width 93 height 12
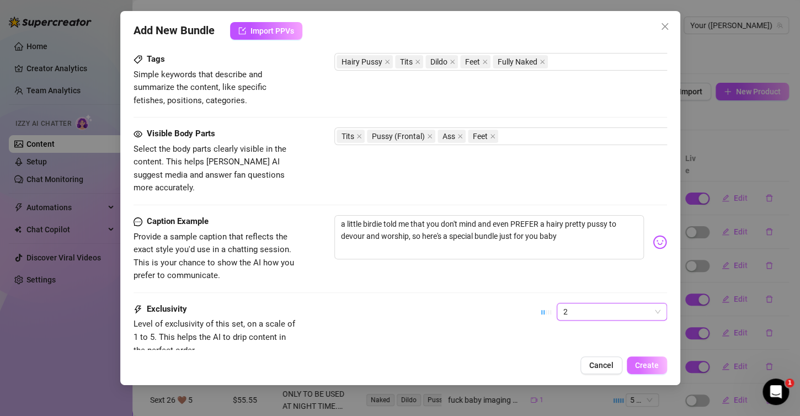
click at [638, 365] on span "Create" at bounding box center [647, 365] width 24 height 9
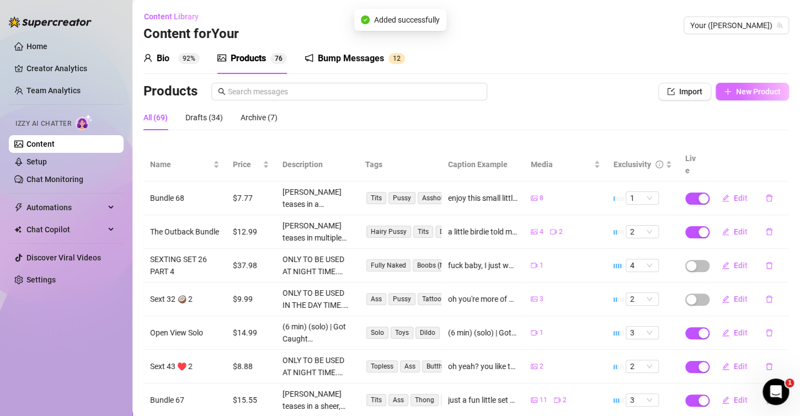
click at [745, 83] on button "New Product" at bounding box center [751, 92] width 73 height 18
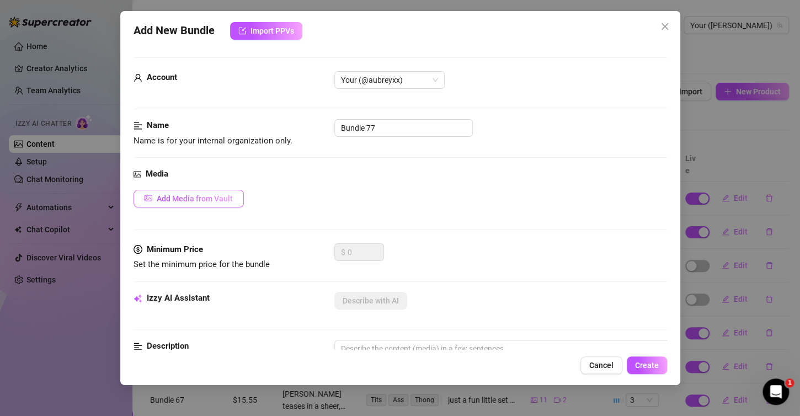
click at [204, 190] on div "Media Add Media from Vault" at bounding box center [399, 206] width 533 height 76
click at [205, 194] on span "Add Media from Vault" at bounding box center [195, 198] width 76 height 9
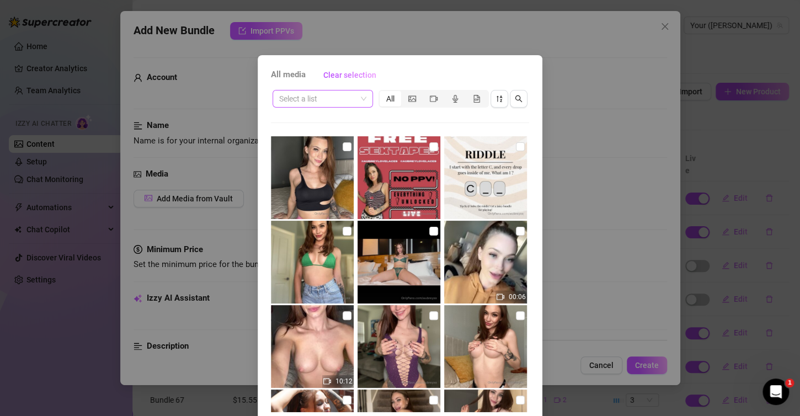
click at [329, 97] on input "search" at bounding box center [317, 98] width 77 height 17
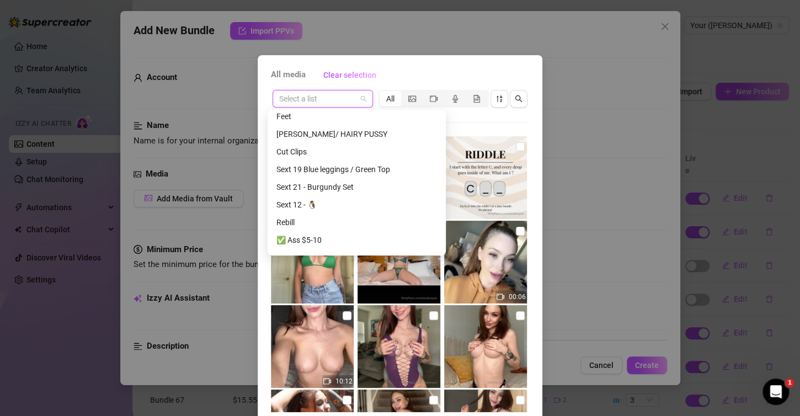
scroll to position [0, 0]
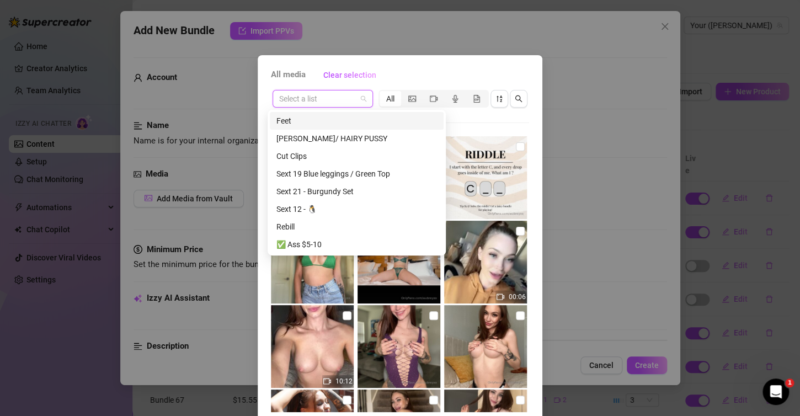
click at [291, 121] on div "Feet" at bounding box center [356, 121] width 161 height 12
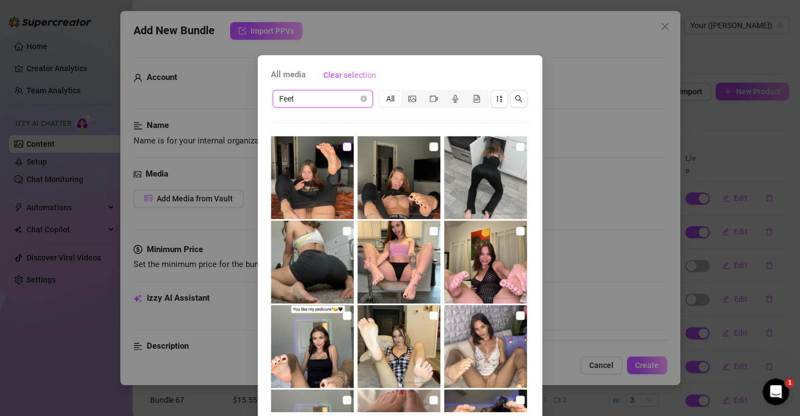
click at [343, 149] on input "checkbox" at bounding box center [347, 146] width 9 height 9
click at [429, 142] on input "checkbox" at bounding box center [433, 146] width 9 height 9
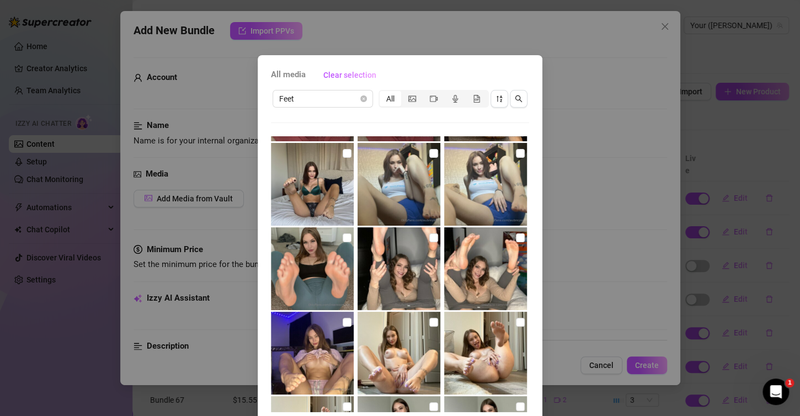
scroll to position [471, 0]
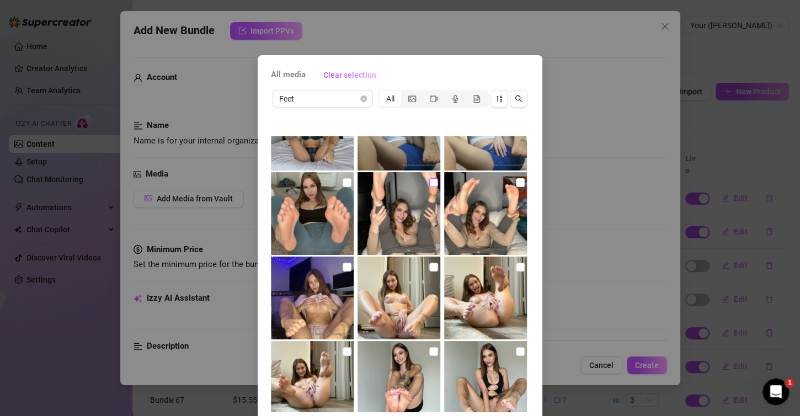
click at [429, 179] on input "checkbox" at bounding box center [433, 182] width 9 height 9
click at [516, 180] on input "checkbox" at bounding box center [520, 182] width 9 height 9
click at [516, 266] on input "checkbox" at bounding box center [520, 267] width 9 height 9
click at [516, 263] on input "checkbox" at bounding box center [520, 267] width 9 height 9
click at [343, 267] on input "checkbox" at bounding box center [347, 267] width 9 height 9
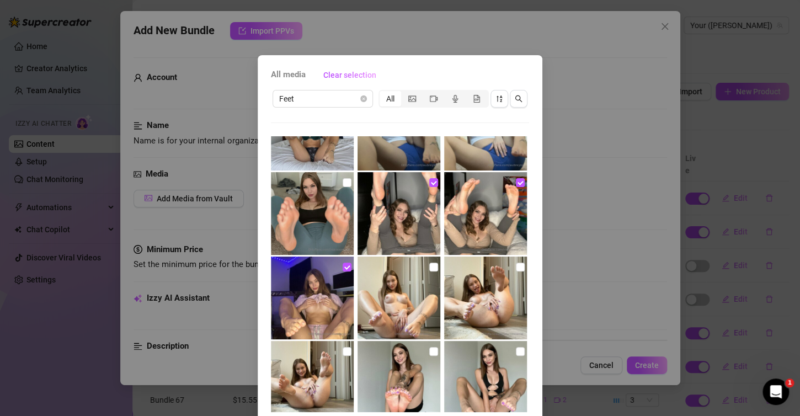
scroll to position [581, 0]
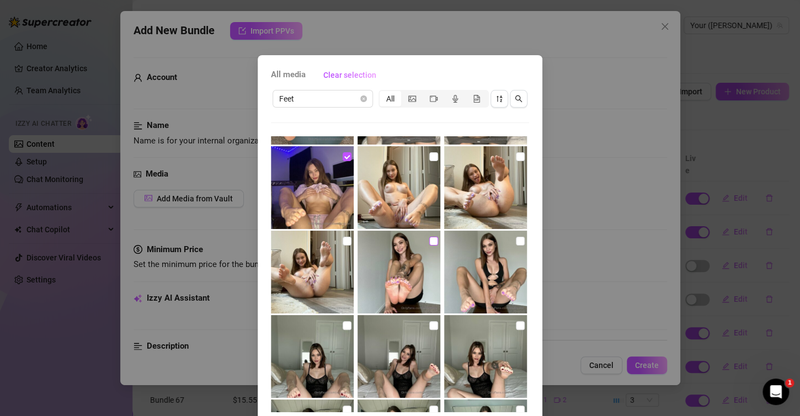
click at [429, 238] on input "checkbox" at bounding box center [433, 241] width 9 height 9
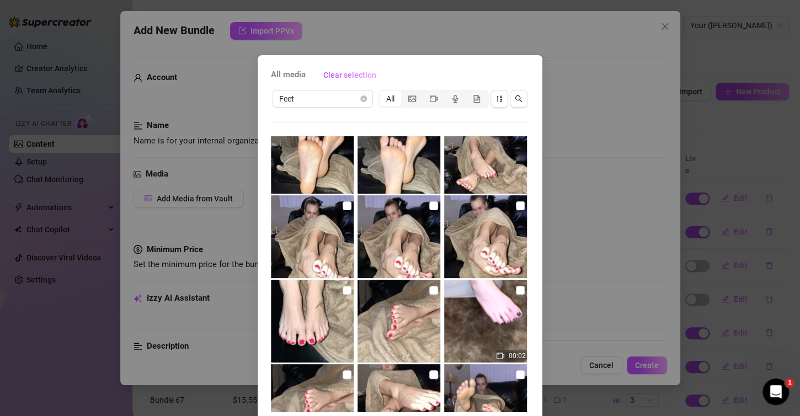
scroll to position [44, 0]
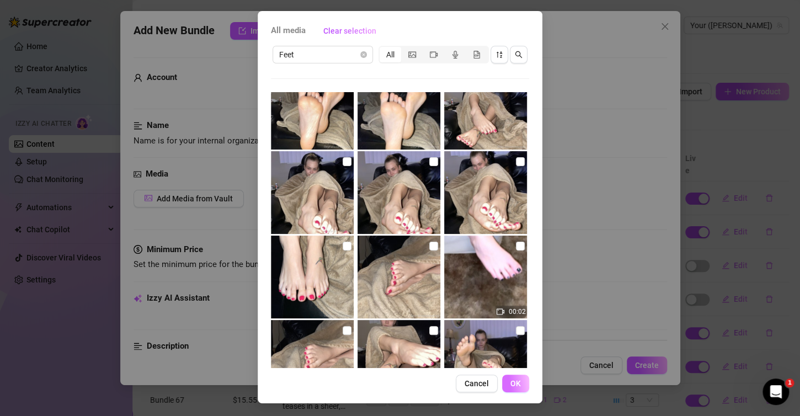
click at [515, 380] on span "OK" at bounding box center [515, 383] width 10 height 9
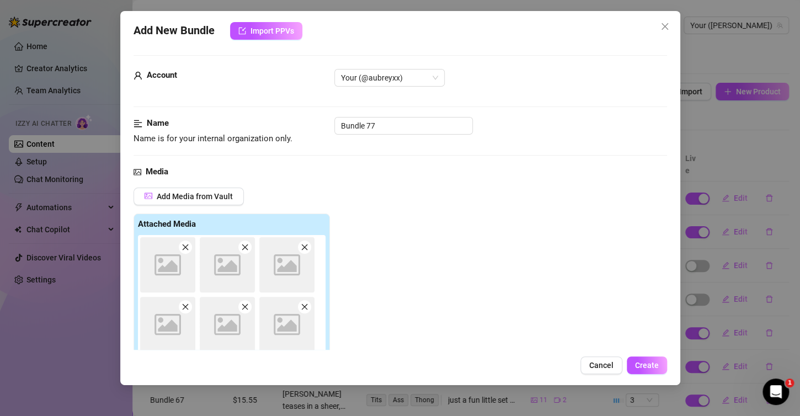
scroll to position [0, 0]
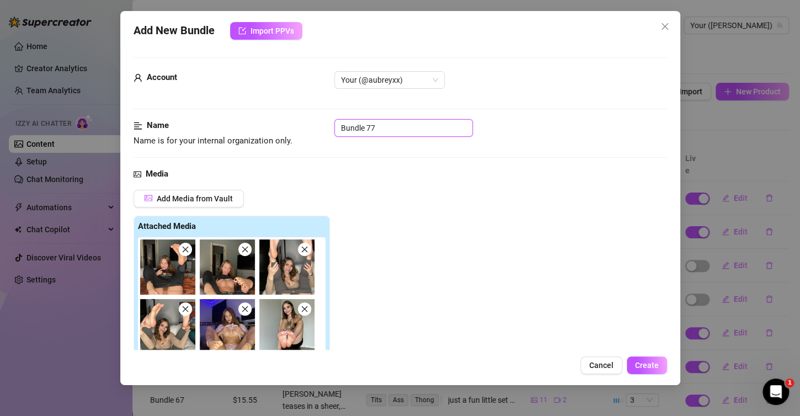
click at [399, 129] on input "Bundle 77" at bounding box center [403, 128] width 138 height 18
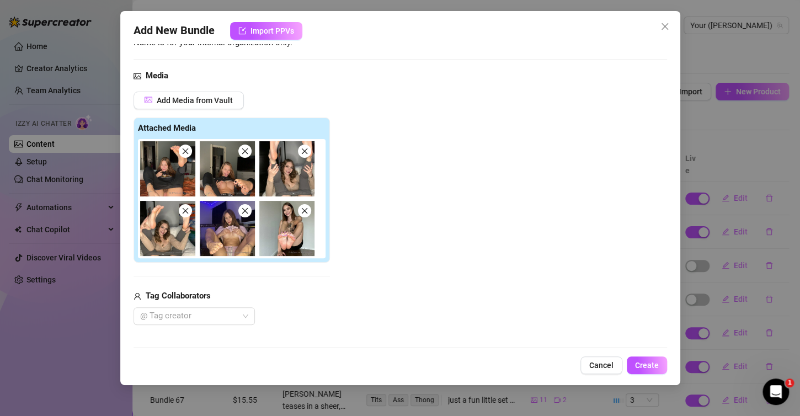
scroll to position [221, 0]
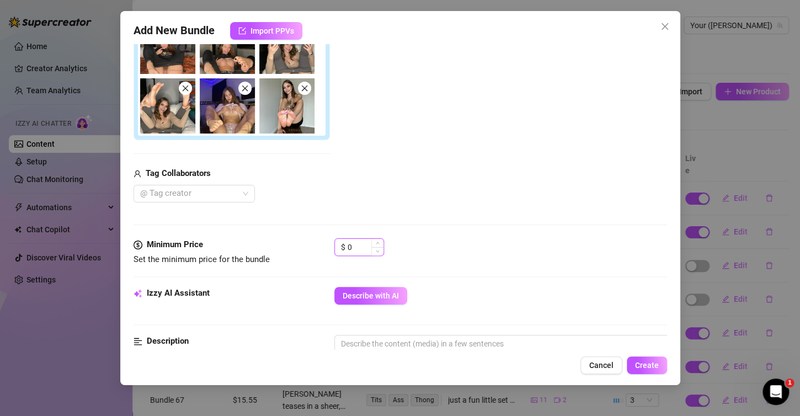
click at [368, 250] on input "0" at bounding box center [366, 247] width 36 height 17
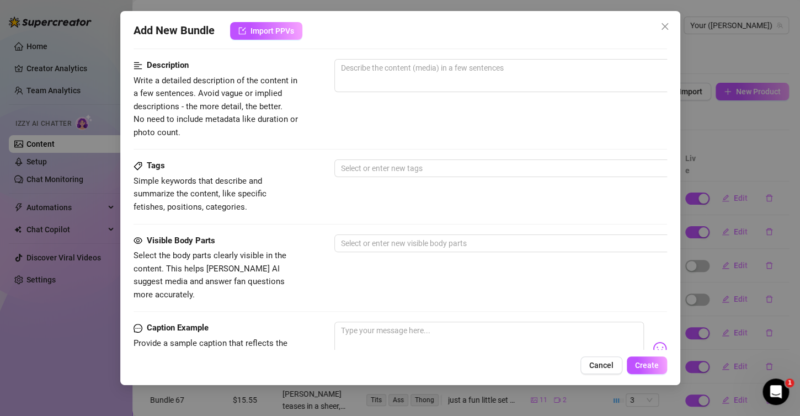
scroll to position [386, 0]
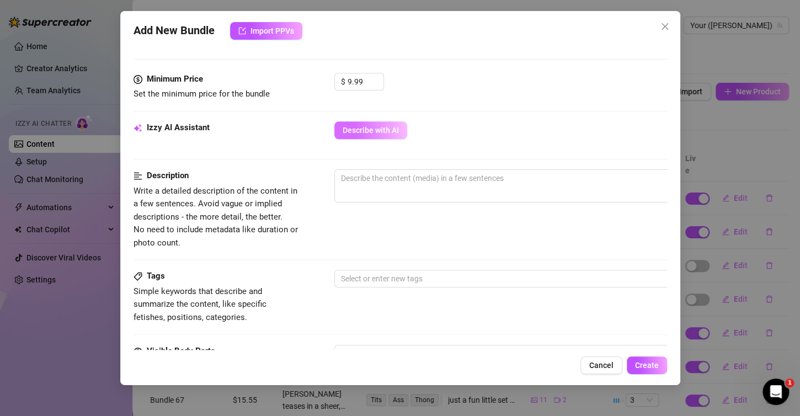
click at [362, 133] on span "Describe with AI" at bounding box center [371, 130] width 56 height 9
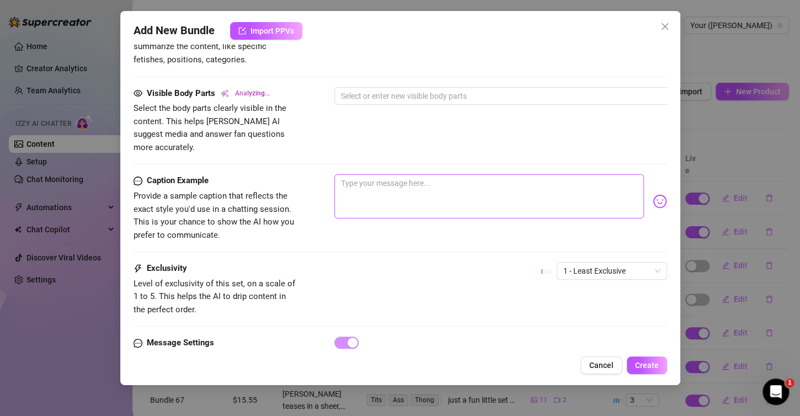
scroll to position [686, 0]
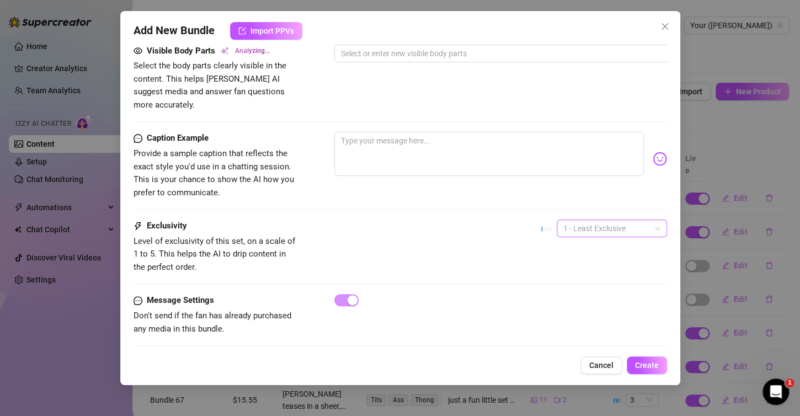
click at [563, 220] on span "1 - Least Exclusive" at bounding box center [611, 228] width 97 height 17
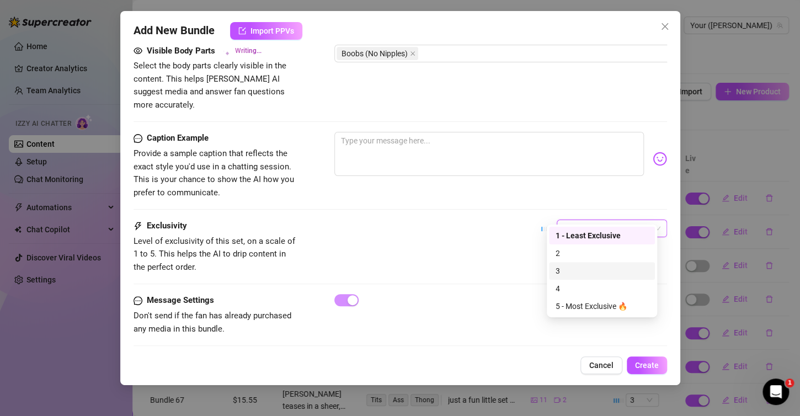
click at [568, 272] on div "3" at bounding box center [601, 271] width 93 height 12
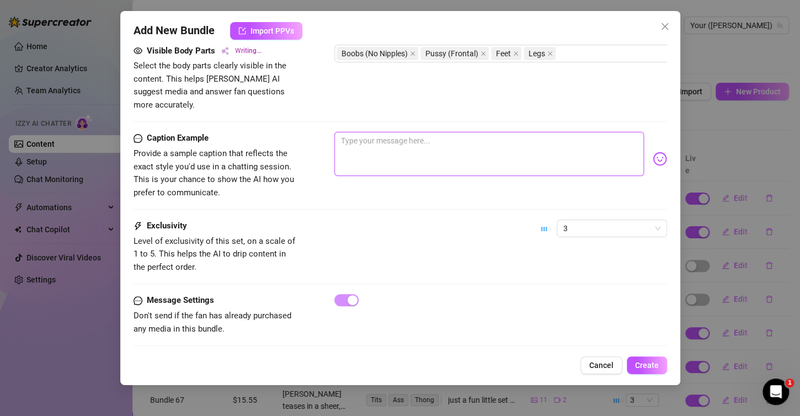
click at [383, 147] on textarea at bounding box center [488, 154] width 309 height 44
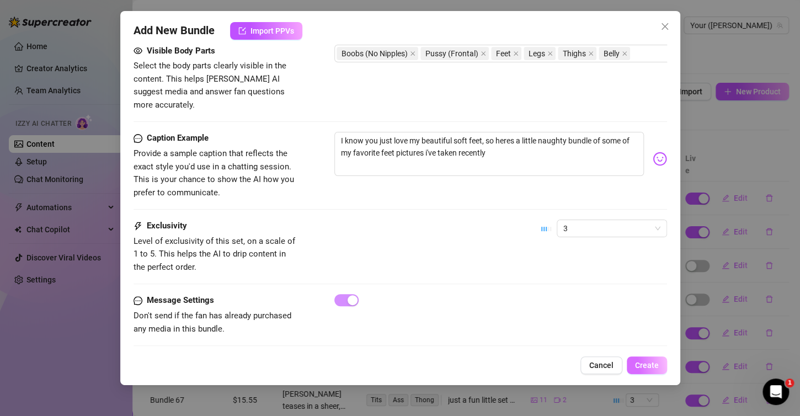
click at [633, 373] on button "Create" at bounding box center [647, 365] width 40 height 18
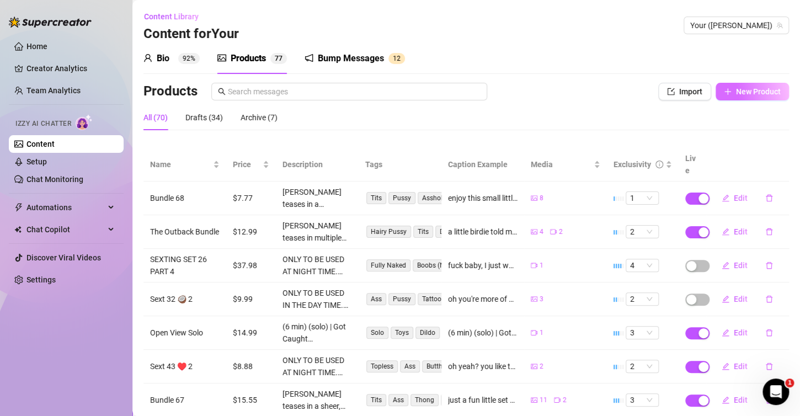
click at [736, 93] on span "New Product" at bounding box center [758, 91] width 45 height 9
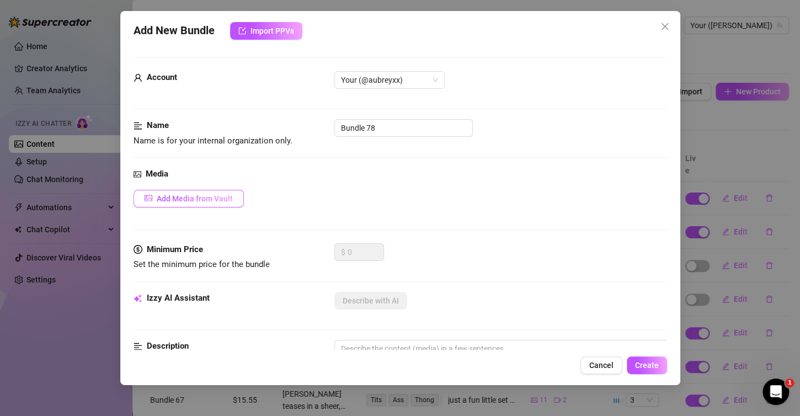
click at [222, 200] on span "Add Media from Vault" at bounding box center [195, 198] width 76 height 9
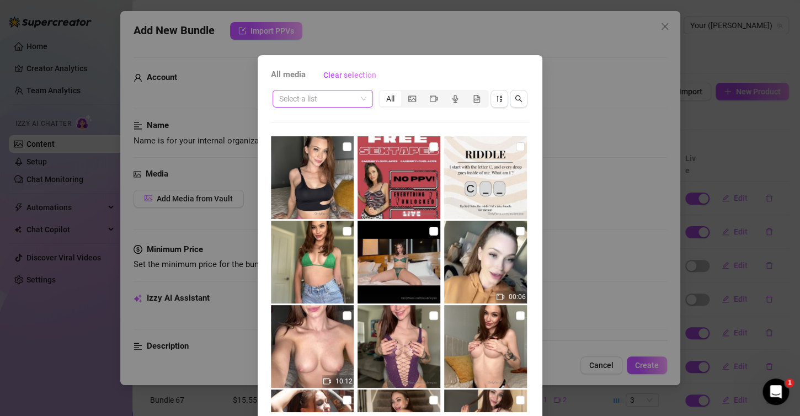
click at [356, 90] on div "Select a list" at bounding box center [322, 99] width 100 height 18
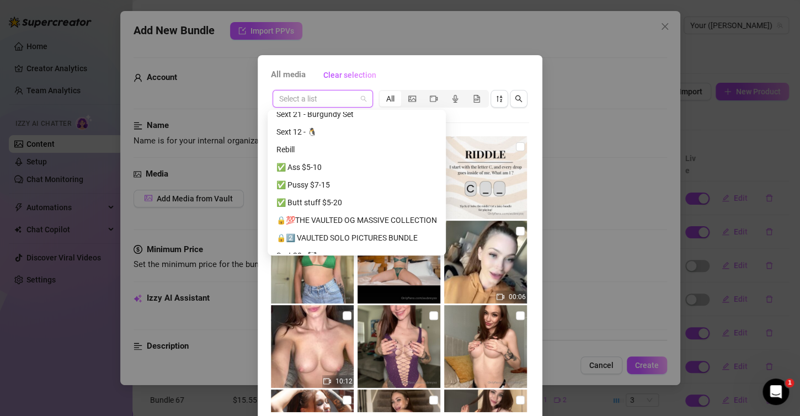
scroll to position [0, 0]
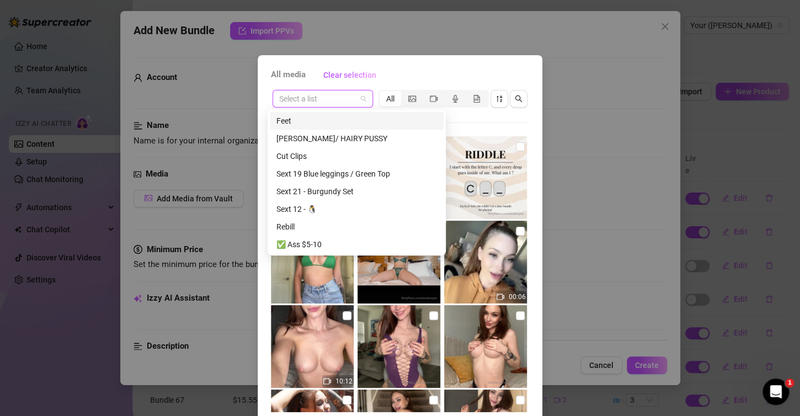
click at [396, 75] on div "All media Clear selection" at bounding box center [400, 75] width 258 height 18
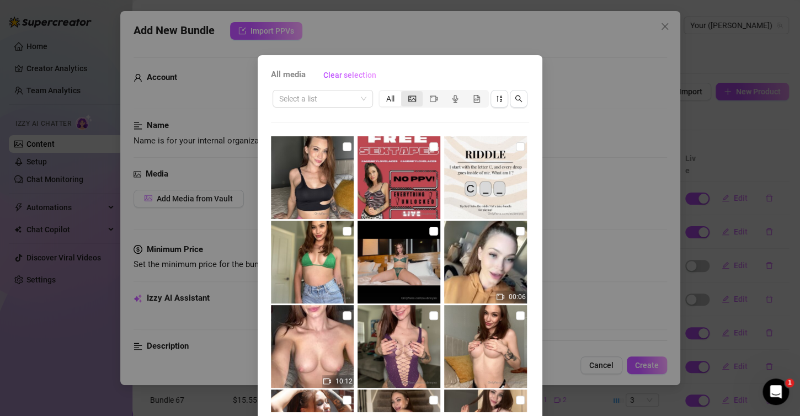
click at [401, 94] on div "segmented control" at bounding box center [412, 98] width 22 height 15
click at [404, 93] on input "segmented control" at bounding box center [404, 93] width 0 height 0
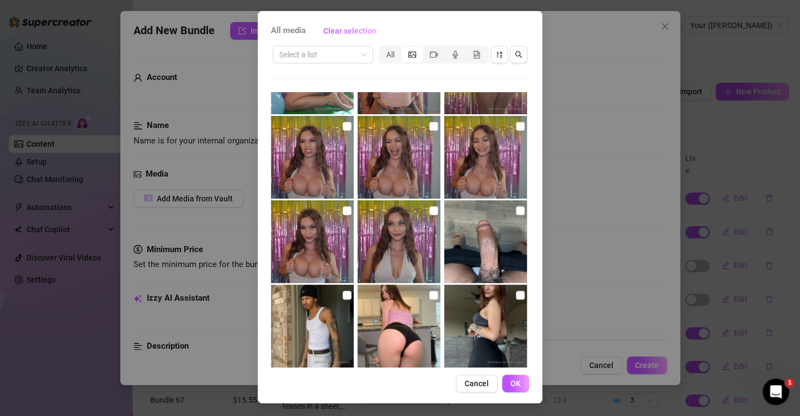
scroll to position [1146, 0]
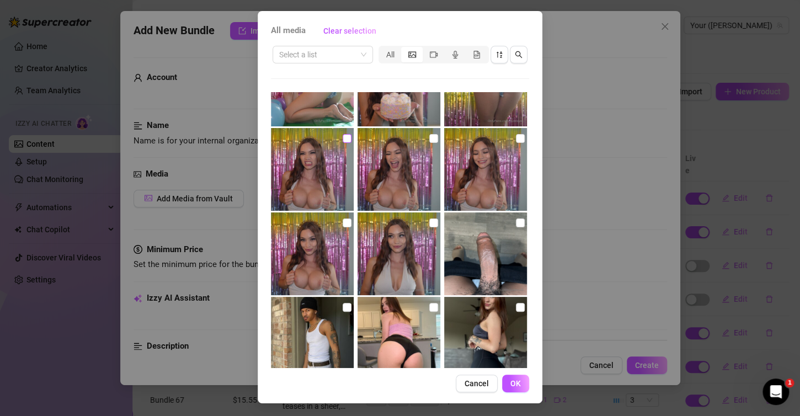
click at [343, 135] on input "checkbox" at bounding box center [347, 138] width 9 height 9
click at [429, 134] on input "checkbox" at bounding box center [433, 138] width 9 height 9
click at [516, 134] on input "checkbox" at bounding box center [520, 138] width 9 height 9
click at [343, 220] on input "checkbox" at bounding box center [347, 222] width 9 height 9
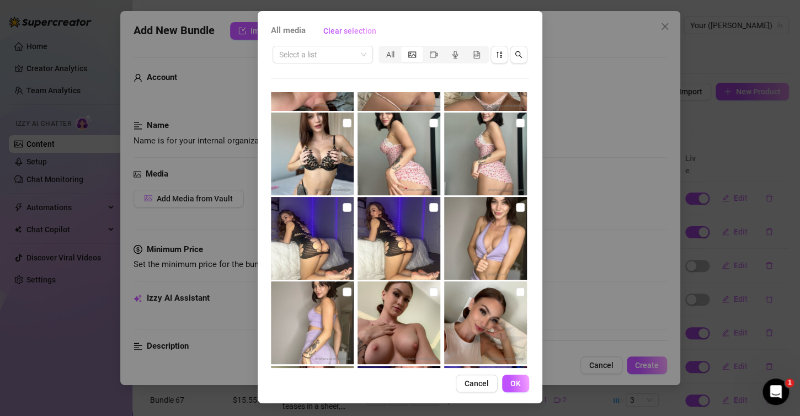
scroll to position [3242, 0]
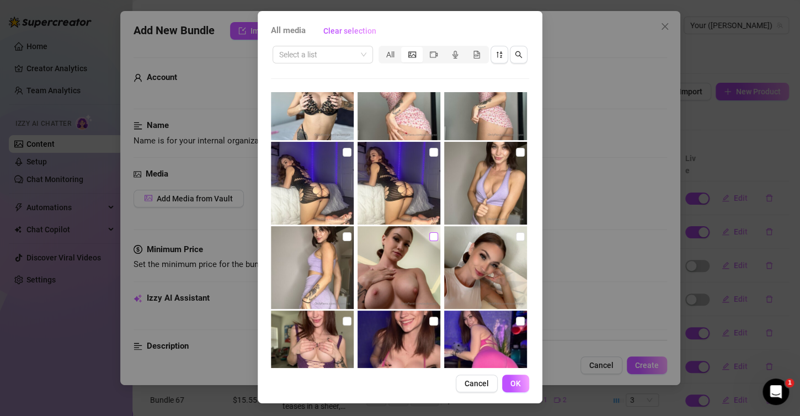
click at [429, 234] on input "checkbox" at bounding box center [433, 236] width 9 height 9
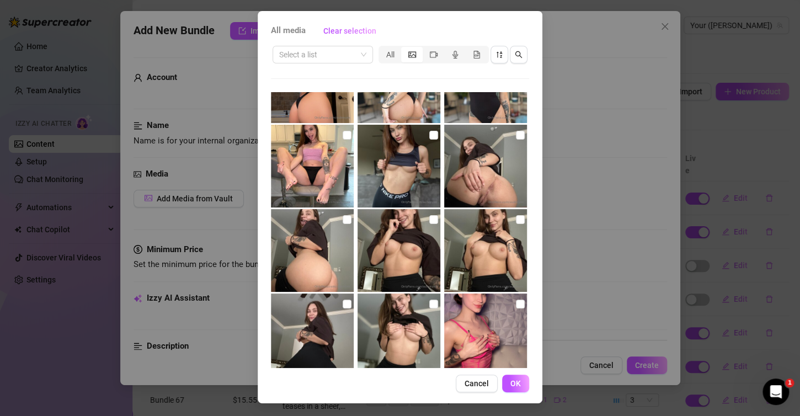
scroll to position [3683, 0]
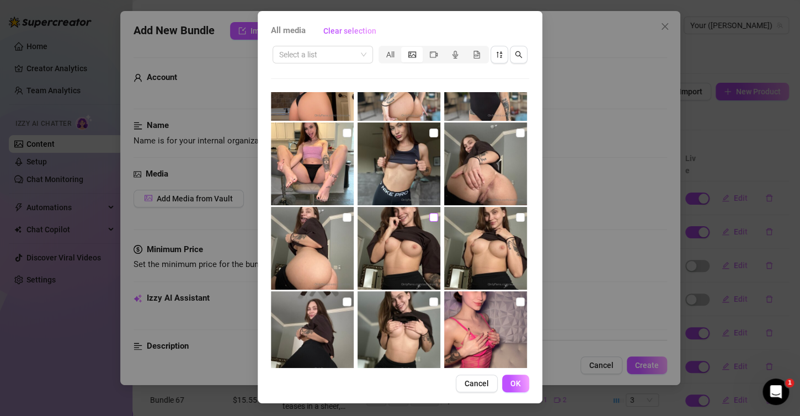
click at [429, 214] on input "checkbox" at bounding box center [433, 217] width 9 height 9
click at [516, 214] on input "checkbox" at bounding box center [520, 217] width 9 height 9
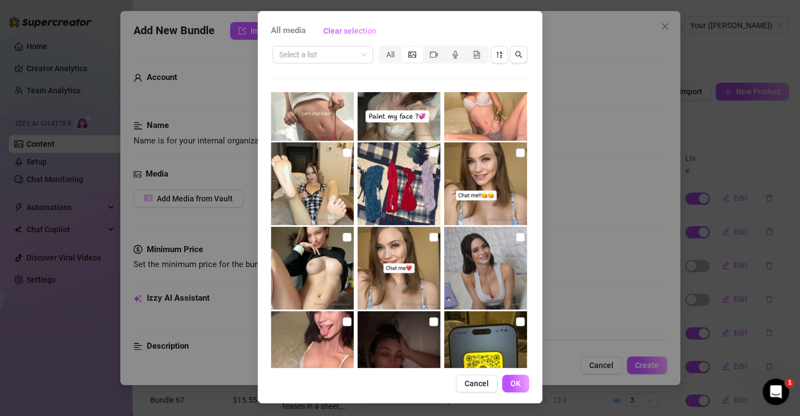
scroll to position [7986, 0]
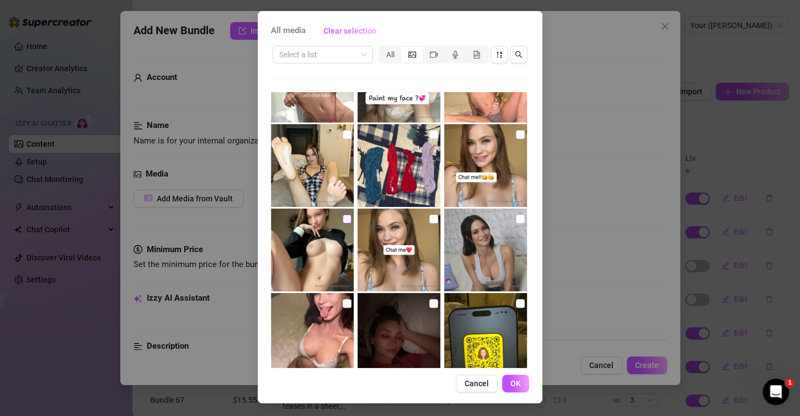
click at [343, 215] on input "checkbox" at bounding box center [347, 219] width 9 height 9
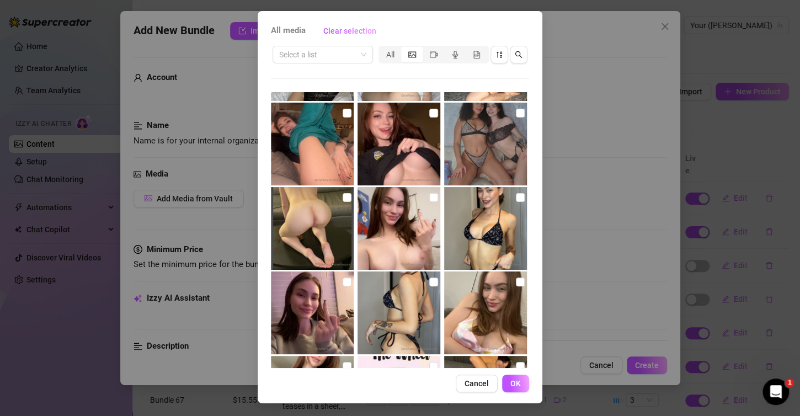
scroll to position [12895, 0]
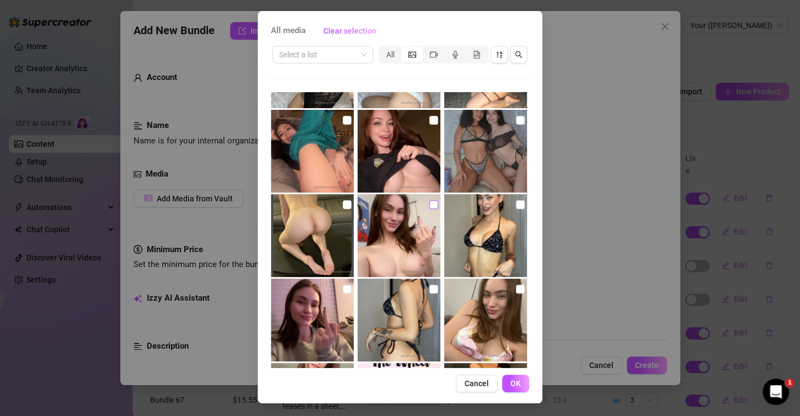
click at [429, 199] on label at bounding box center [433, 205] width 9 height 12
click at [429, 200] on input "checkbox" at bounding box center [433, 204] width 9 height 9
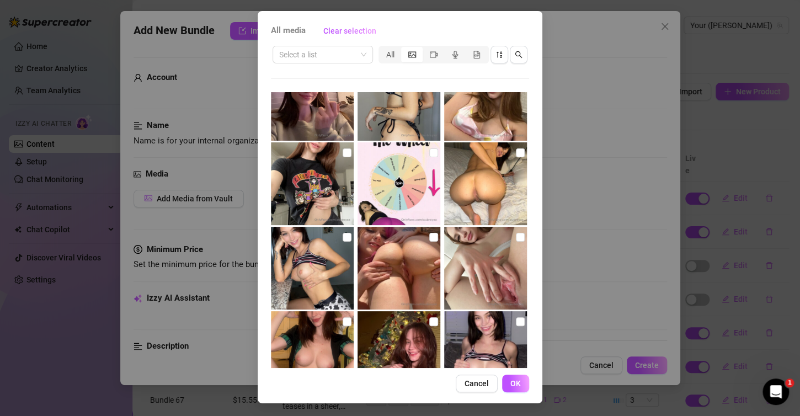
scroll to position [13281, 0]
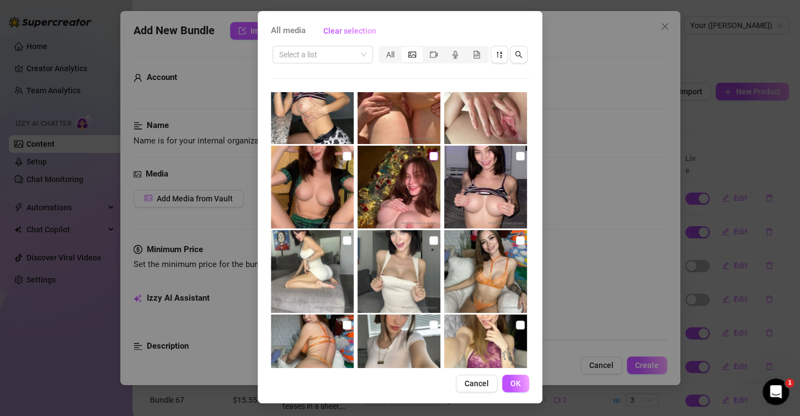
click at [429, 155] on input "checkbox" at bounding box center [433, 156] width 9 height 9
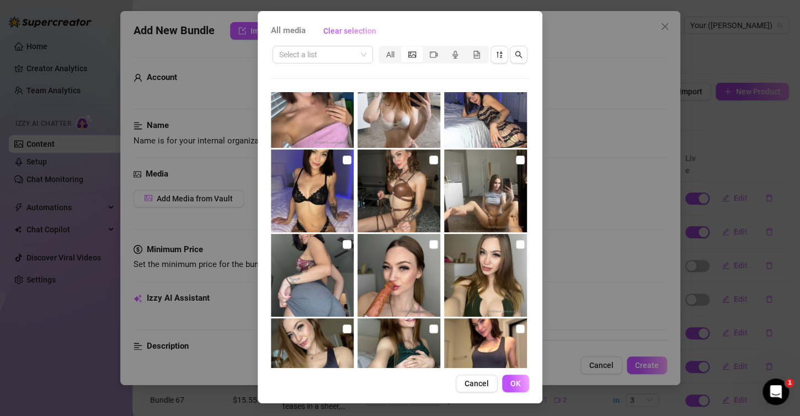
scroll to position [14991, 0]
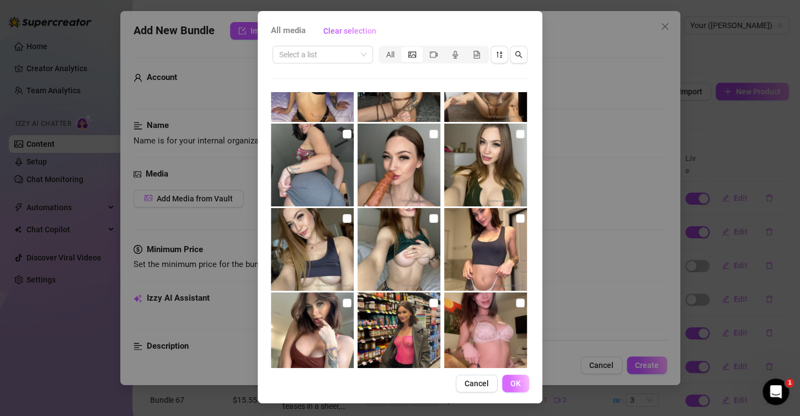
click at [510, 382] on span "OK" at bounding box center [515, 383] width 10 height 9
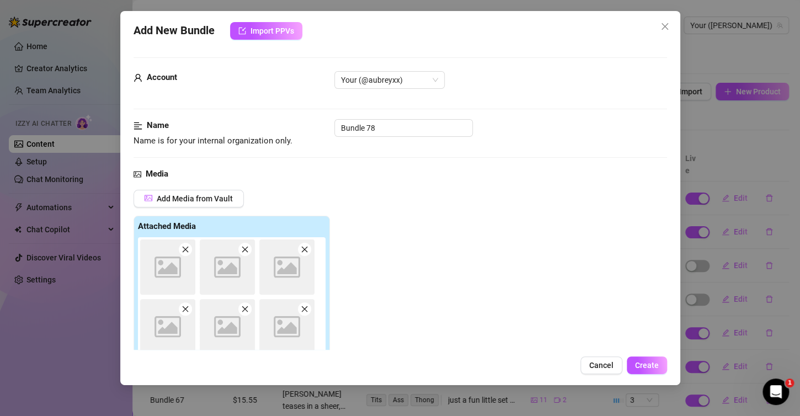
scroll to position [13, 0]
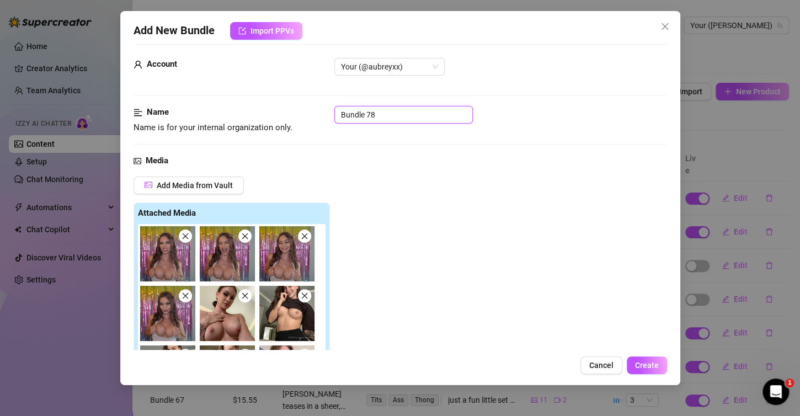
click at [383, 109] on input "Bundle 78" at bounding box center [403, 115] width 138 height 18
click at [380, 114] on input "Bundle 78" at bounding box center [403, 115] width 138 height 18
click at [377, 116] on input "Bundle 78" at bounding box center [403, 115] width 138 height 18
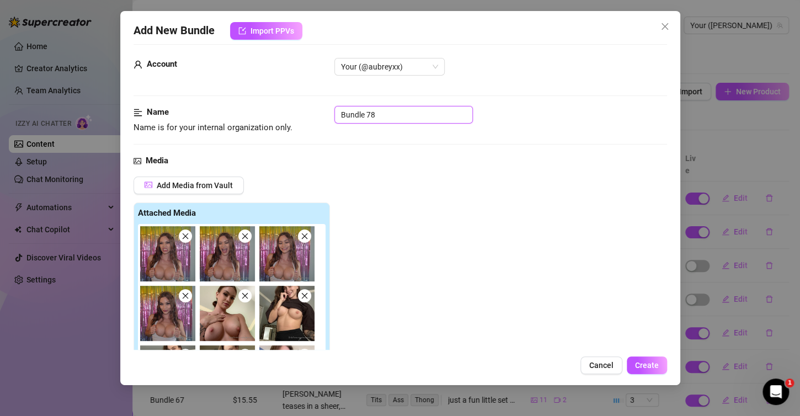
click at [377, 116] on input "Bundle 78" at bounding box center [403, 115] width 138 height 18
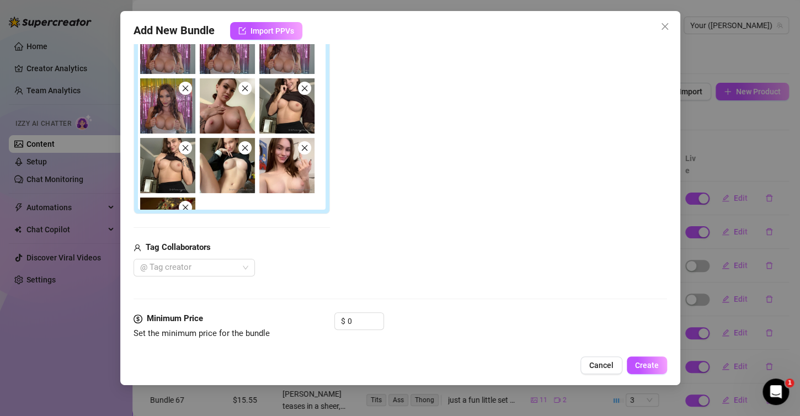
scroll to position [399, 0]
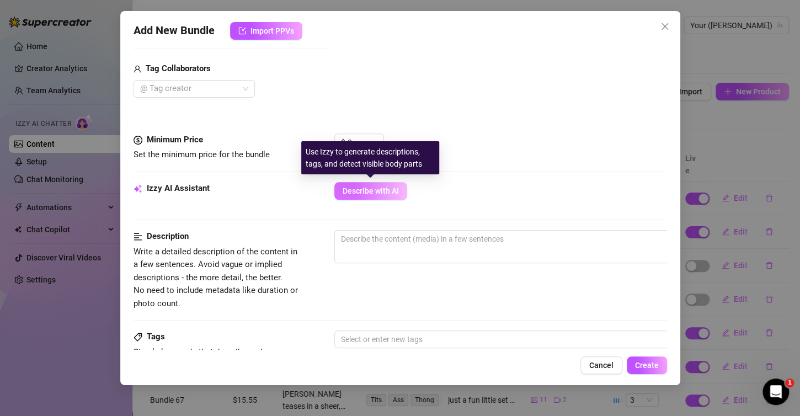
click at [378, 194] on button "Describe with AI" at bounding box center [370, 191] width 73 height 18
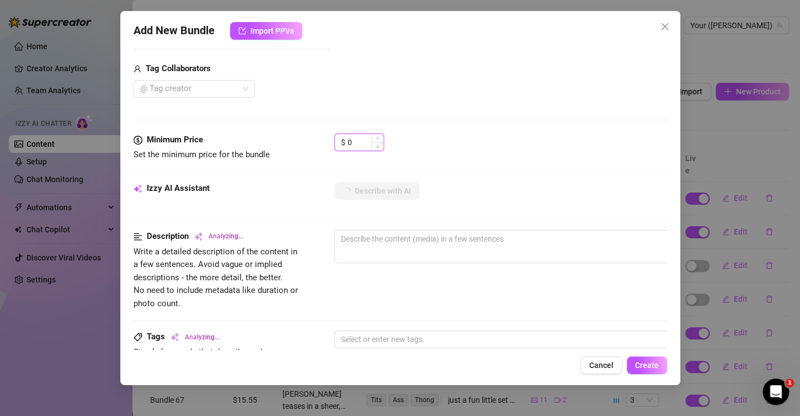
click at [355, 139] on input "0" at bounding box center [366, 142] width 36 height 17
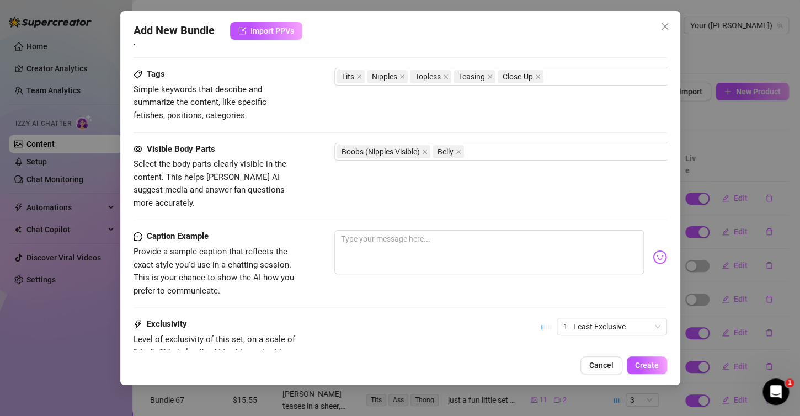
scroll to position [760, 0]
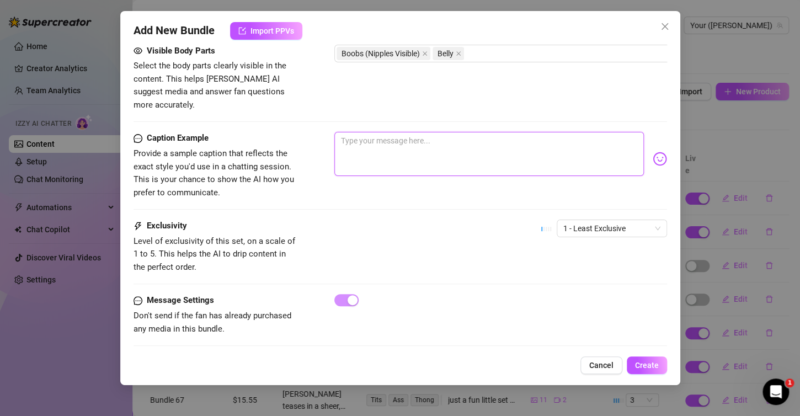
click at [408, 155] on textarea at bounding box center [488, 154] width 309 height 44
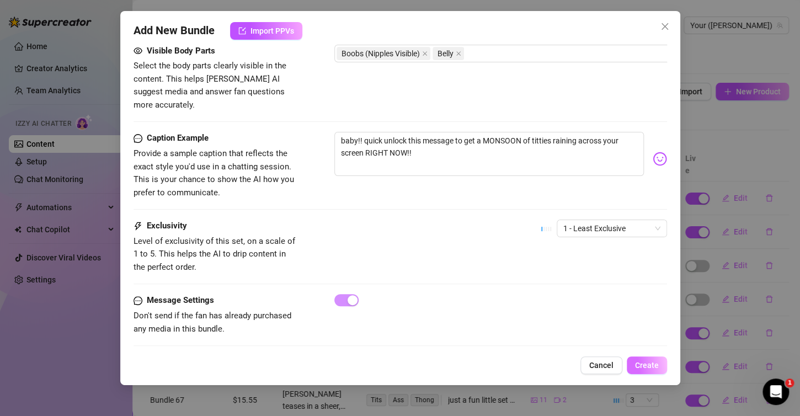
click at [654, 366] on span "Create" at bounding box center [647, 365] width 24 height 9
